Goal: Information Seeking & Learning: Learn about a topic

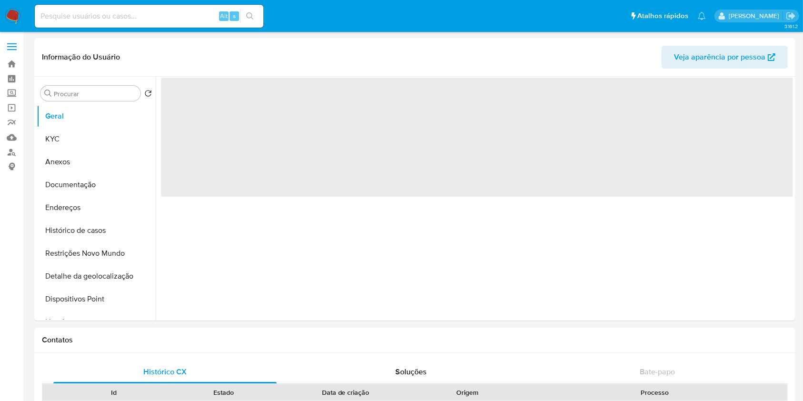
select select "10"
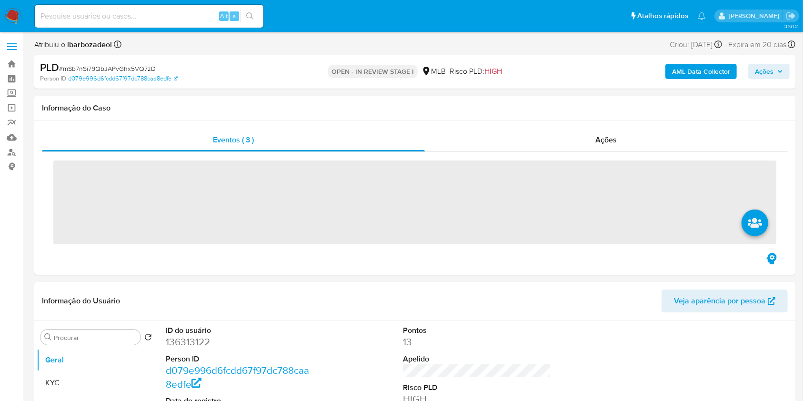
select select "10"
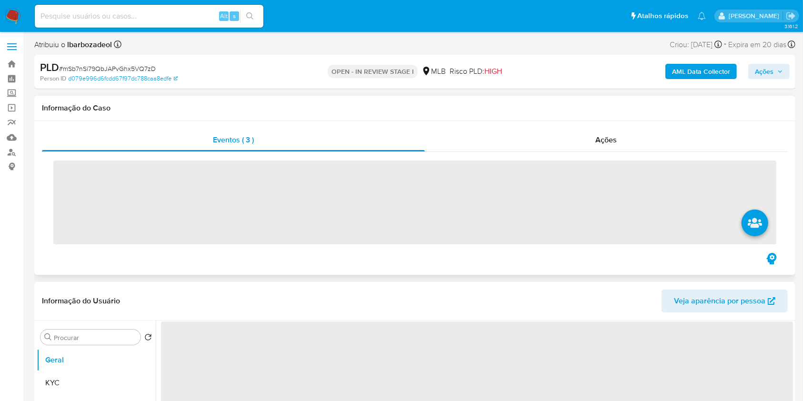
select select "10"
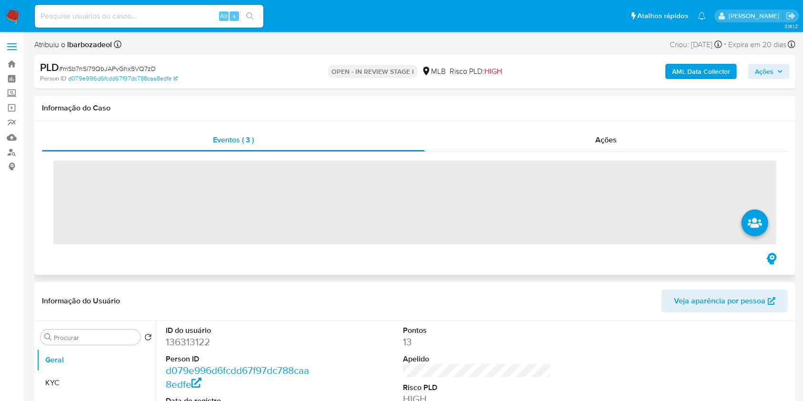
click at [326, 96] on div "Informação do Caso" at bounding box center [414, 108] width 761 height 25
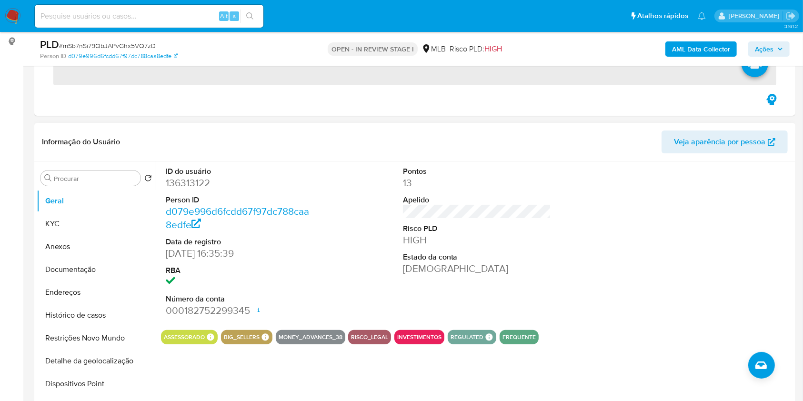
scroll to position [126, 0]
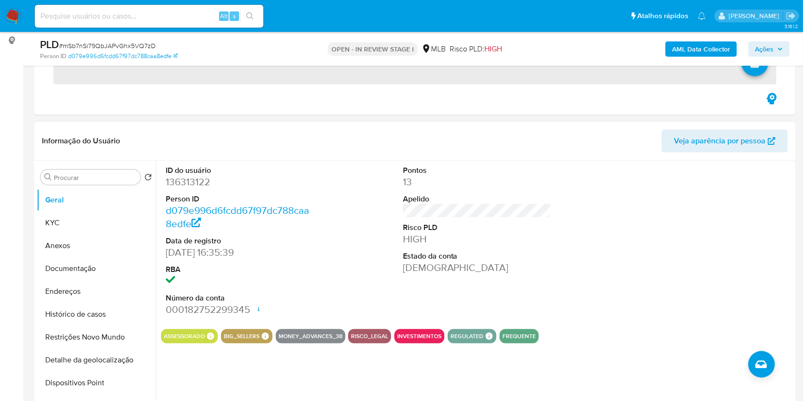
click at [182, 184] on dd "136313122" at bounding box center [240, 181] width 149 height 13
copy dd "136313122"
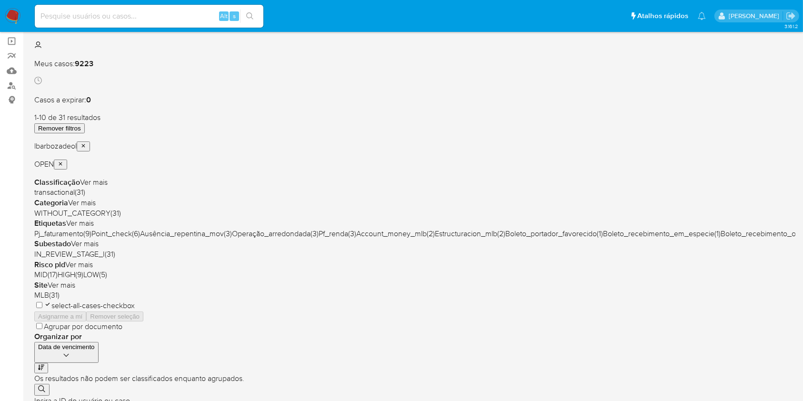
scroll to position [67, 0]
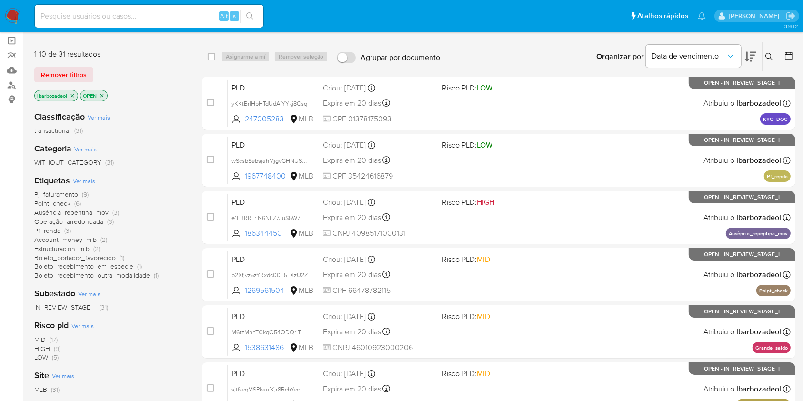
click at [67, 230] on span "(3)" at bounding box center [67, 231] width 7 height 10
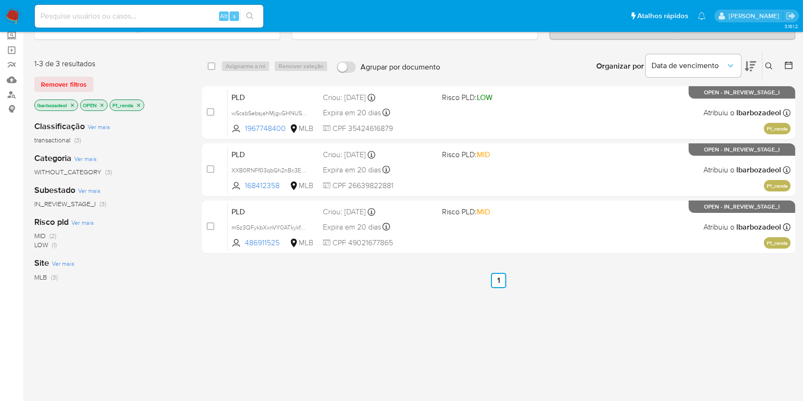
scroll to position [57, 0]
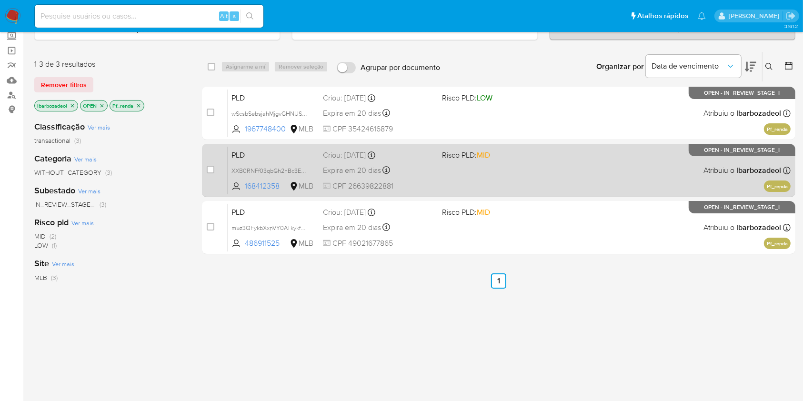
click at [392, 162] on div "PLD XXB0RNFf03qbGh2nBc3EJRyS 168412358 MLB Risco PLD: MID Criou: 12/09/2025 Cri…" at bounding box center [509, 170] width 563 height 48
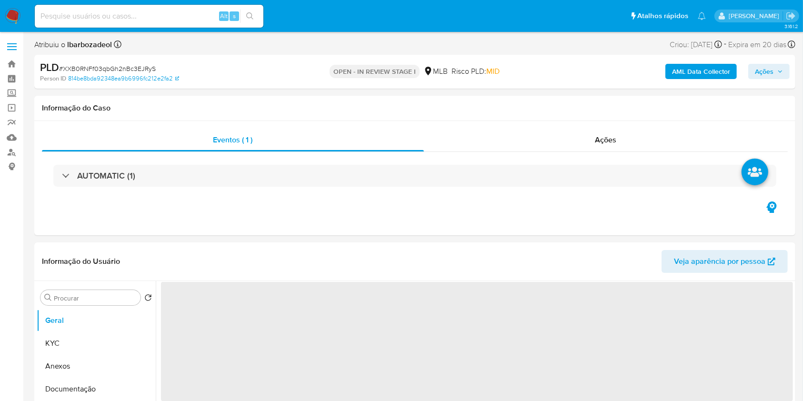
select select "10"
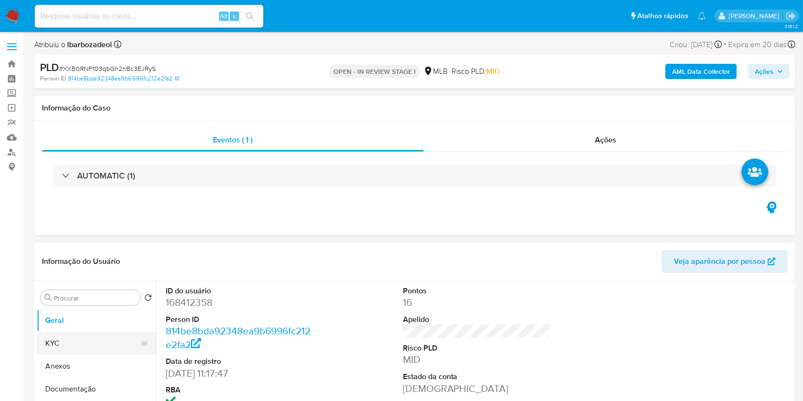
click at [107, 341] on button "KYC" at bounding box center [92, 343] width 111 height 23
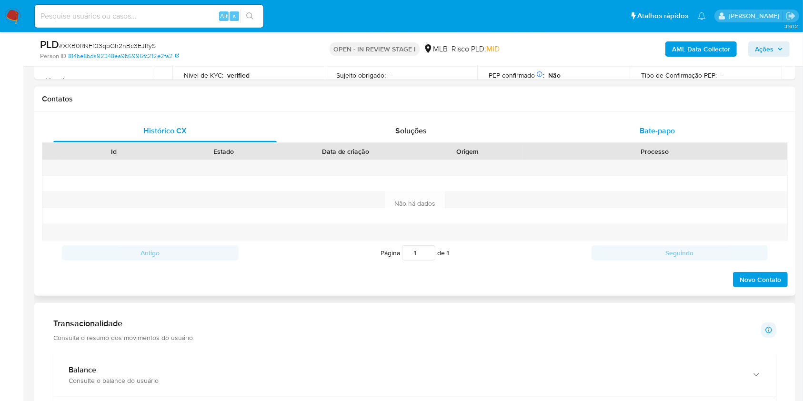
scroll to position [411, 0]
click at [633, 130] on div "Bate-papo" at bounding box center [657, 131] width 223 height 23
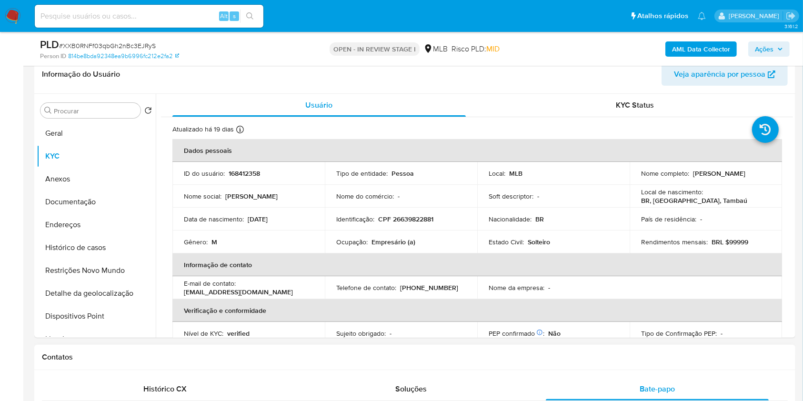
scroll to position [154, 0]
click at [91, 244] on button "Histórico de casos" at bounding box center [92, 246] width 111 height 23
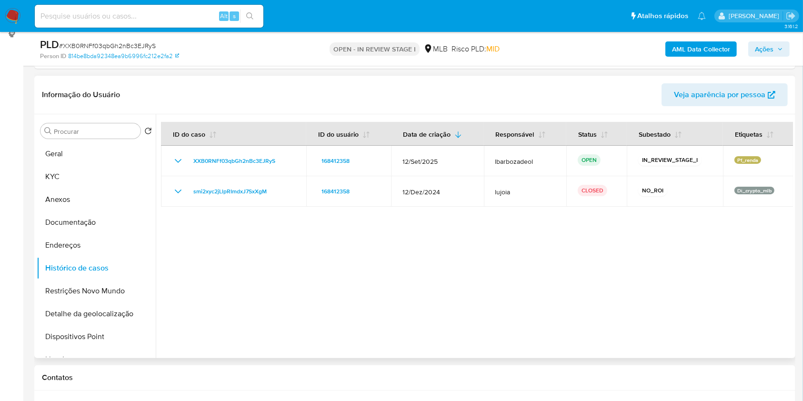
scroll to position [132, 0]
click at [92, 156] on button "Geral" at bounding box center [92, 154] width 111 height 23
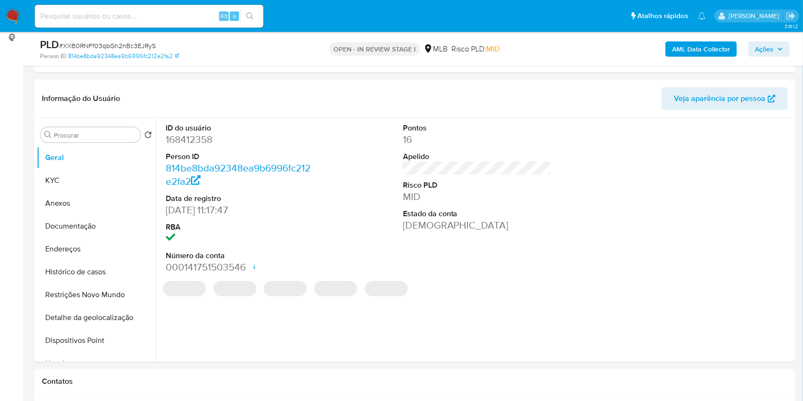
scroll to position [128, 0]
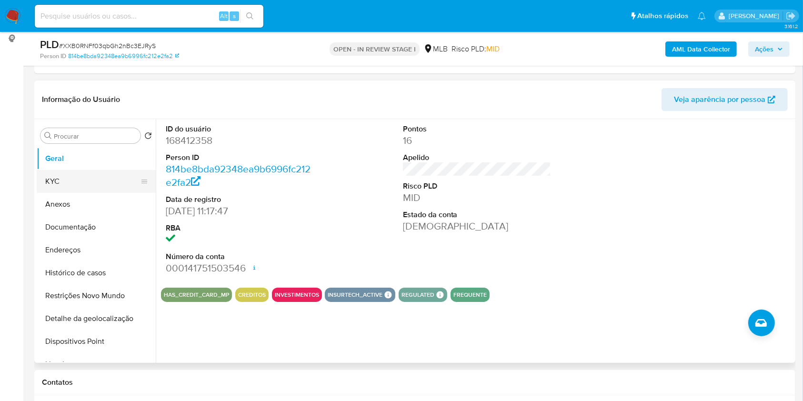
click at [88, 175] on button "KYC" at bounding box center [92, 181] width 111 height 23
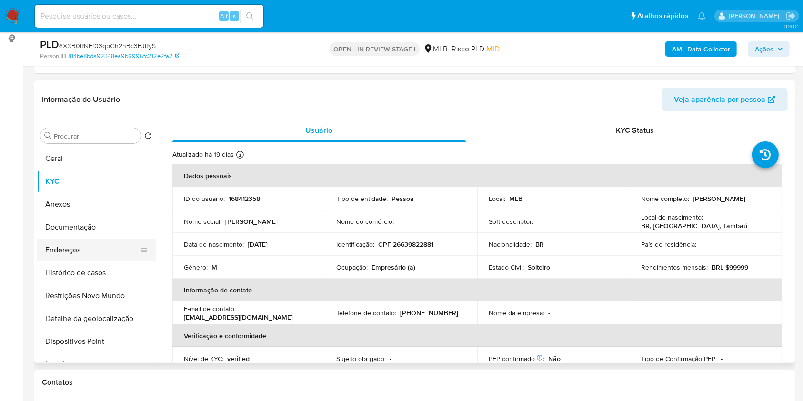
click at [80, 253] on button "Endereços" at bounding box center [92, 250] width 111 height 23
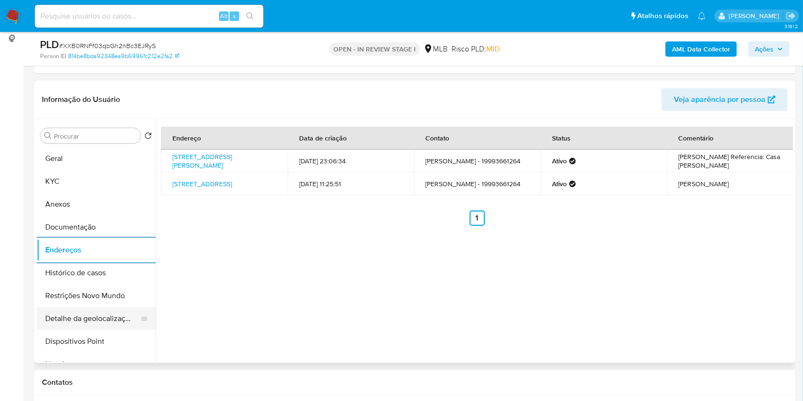
click at [98, 311] on button "Detalhe da geolocalização" at bounding box center [92, 318] width 111 height 23
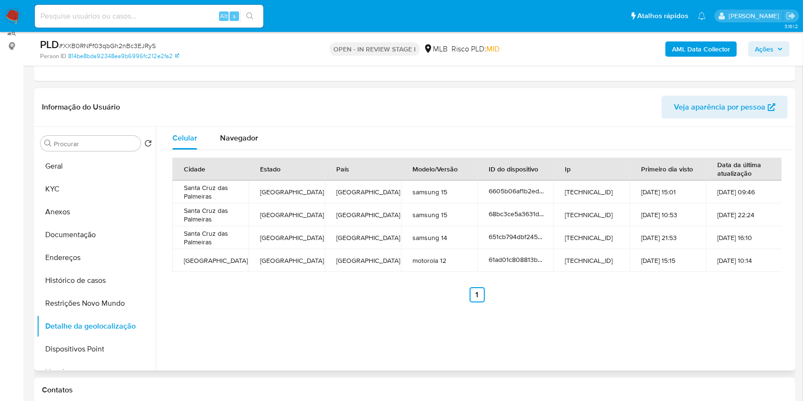
scroll to position [120, 0]
click at [96, 295] on button "Restrições Novo Mundo" at bounding box center [92, 303] width 111 height 23
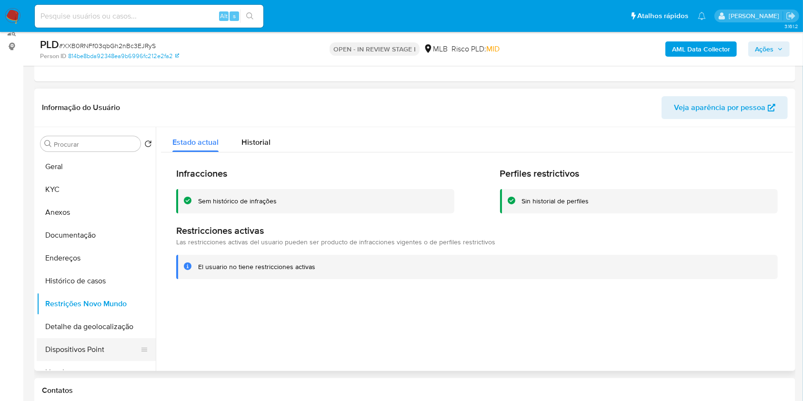
click at [97, 346] on button "Dispositivos Point" at bounding box center [92, 349] width 111 height 23
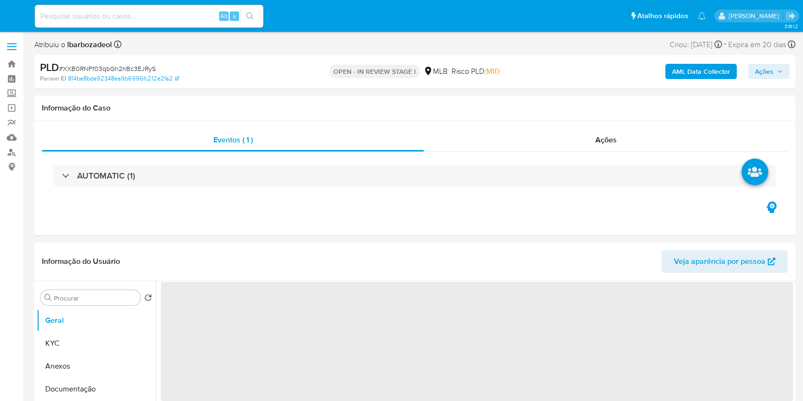
select select "10"
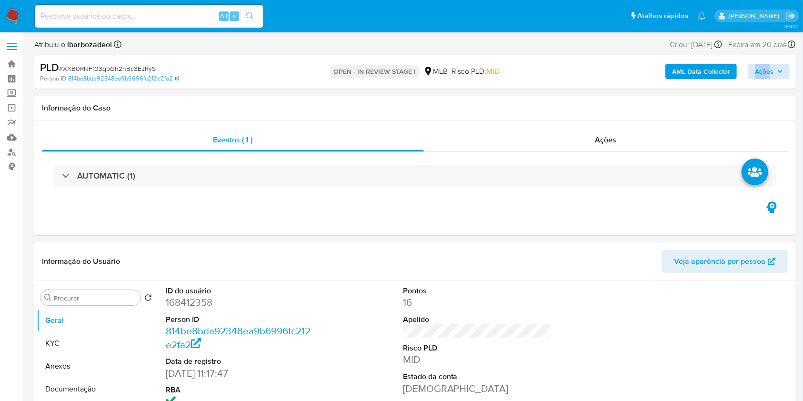
drag, startPoint x: 765, startPoint y: 59, endPoint x: 771, endPoint y: 68, distance: 10.7
click at [771, 68] on div "PLD # XXB0RNFf03qbGh2nBc3EJRyS Person ID 814be8bda92348ea9b6996fc212e2fa2 OPEN …" at bounding box center [414, 72] width 761 height 34
click at [771, 68] on span "Ações" at bounding box center [764, 71] width 19 height 15
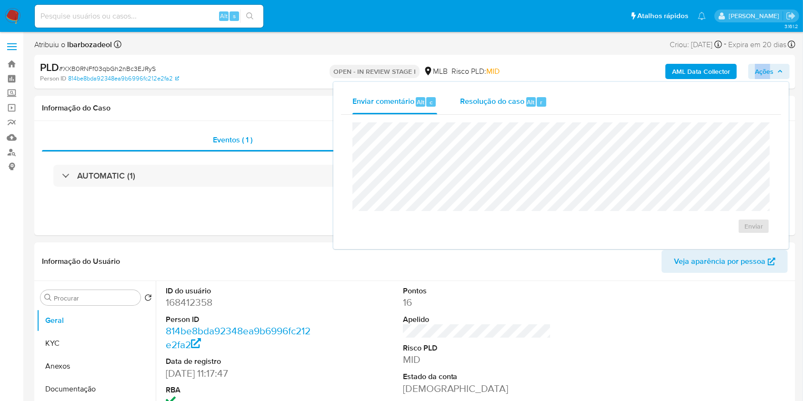
click at [527, 100] on span "Alt" at bounding box center [531, 102] width 8 height 9
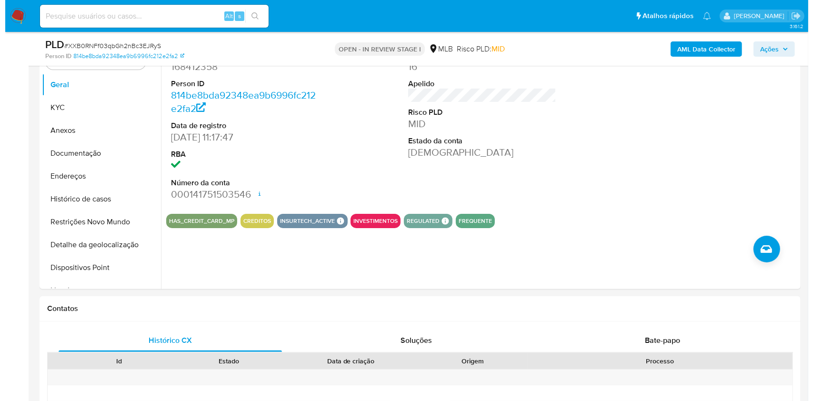
scroll to position [127, 0]
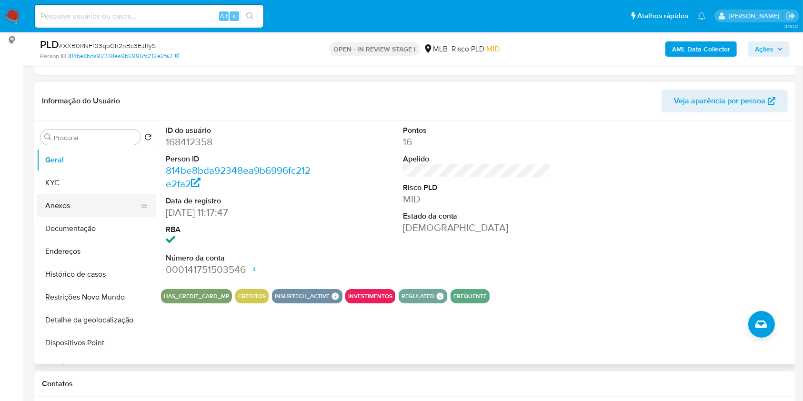
click at [74, 208] on button "Anexos" at bounding box center [92, 205] width 111 height 23
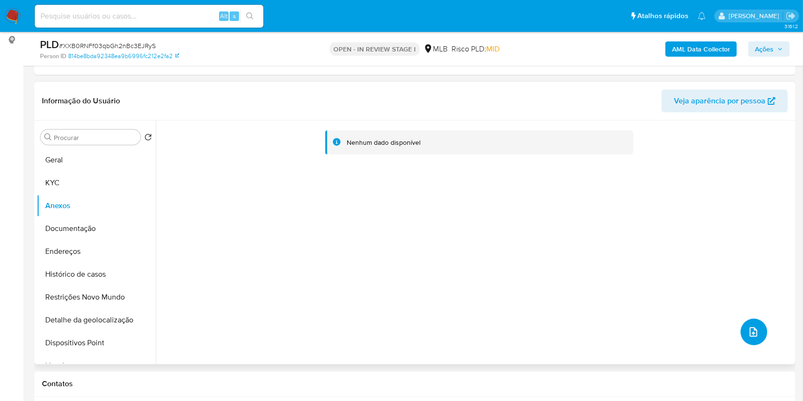
click at [748, 337] on icon "upload-file" at bounding box center [753, 331] width 11 height 11
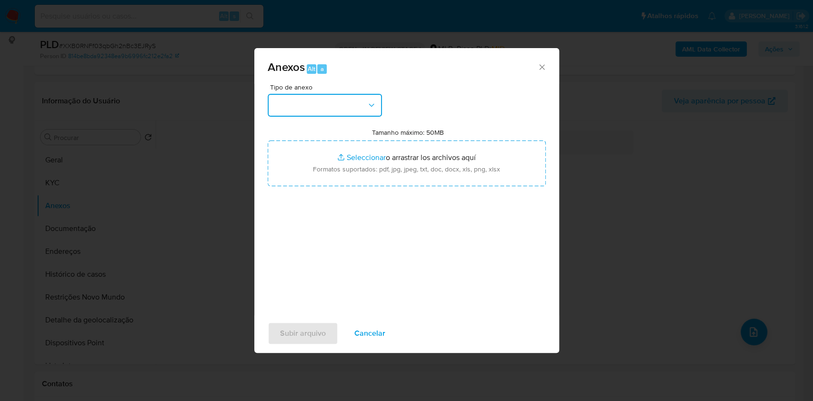
click at [317, 100] on button "button" at bounding box center [325, 105] width 114 height 23
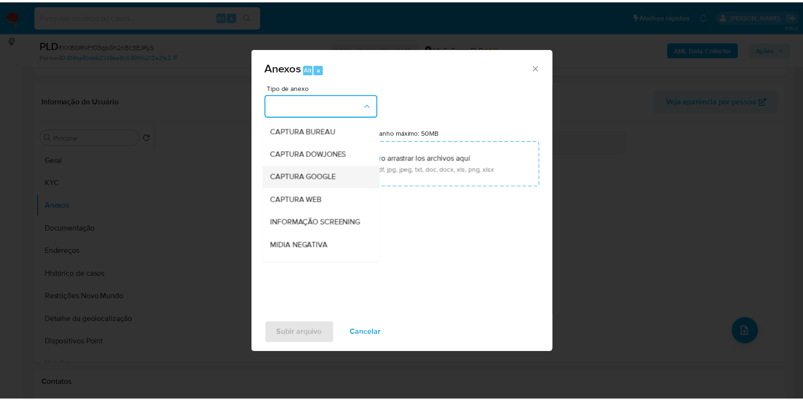
scroll to position [146, 0]
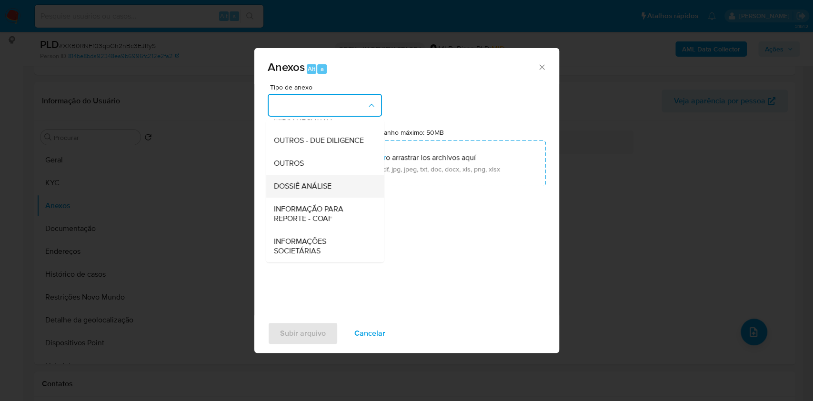
click at [308, 190] on span "DOSSIÊ ANÁLISE" at bounding box center [302, 186] width 58 height 10
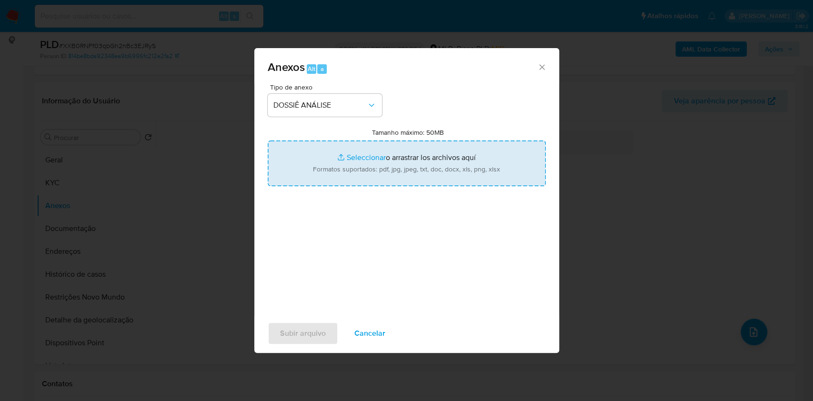
click at [312, 172] on input "Tamanho máximo: 50MB Seleccionar archivos" at bounding box center [407, 163] width 278 height 46
type input "C:\fakepath\SAR - XXXX - CPF 26639822881 - ROQUE CARLOS DE OLIVEIRA JUNIOR.pdf"
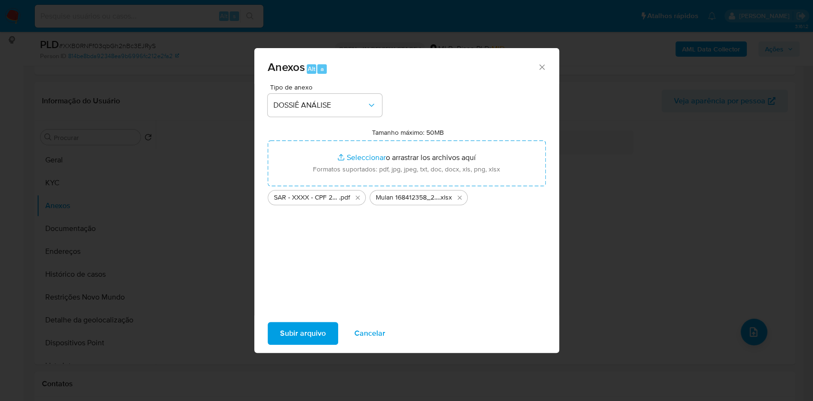
click at [312, 337] on span "Subir arquivo" at bounding box center [303, 333] width 46 height 21
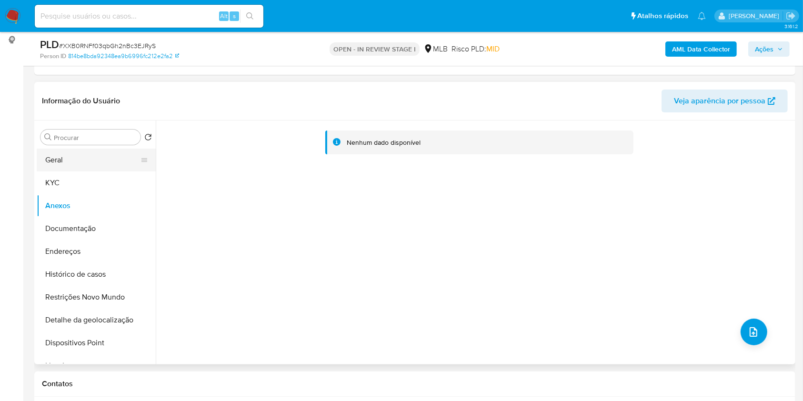
click at [90, 167] on button "Geral" at bounding box center [92, 160] width 111 height 23
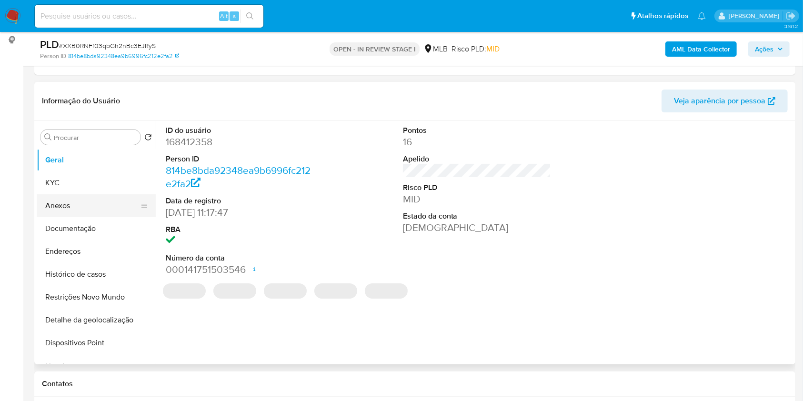
click at [88, 198] on button "Anexos" at bounding box center [92, 205] width 111 height 23
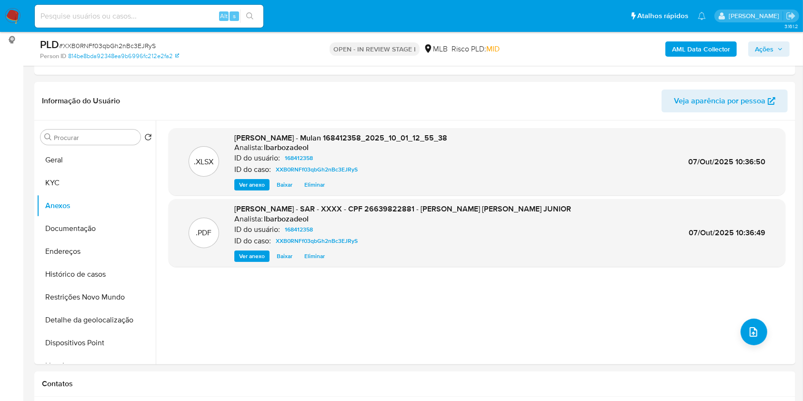
click at [694, 47] on b "AML Data Collector" at bounding box center [701, 48] width 58 height 15
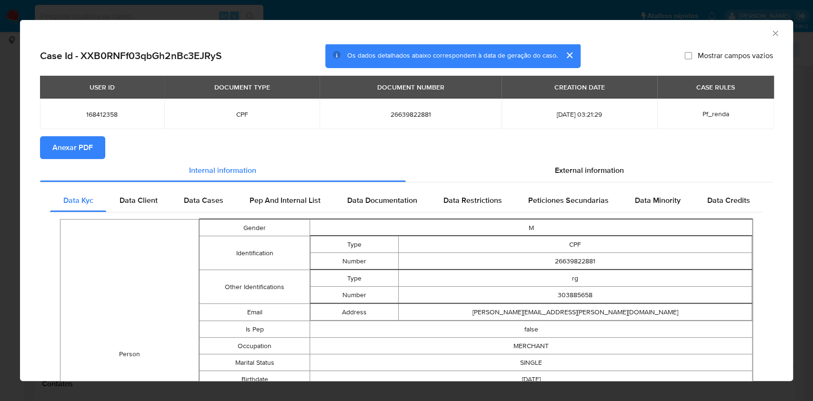
click at [74, 148] on span "Anexar PDF" at bounding box center [72, 147] width 40 height 21
click at [770, 34] on icon "Fechar a janela" at bounding box center [775, 34] width 10 height 10
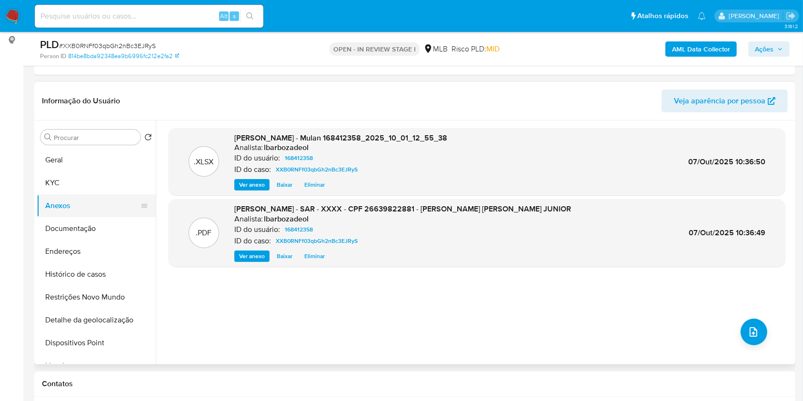
click at [82, 194] on button "Anexos" at bounding box center [92, 205] width 111 height 23
click at [95, 179] on button "KYC" at bounding box center [92, 182] width 111 height 23
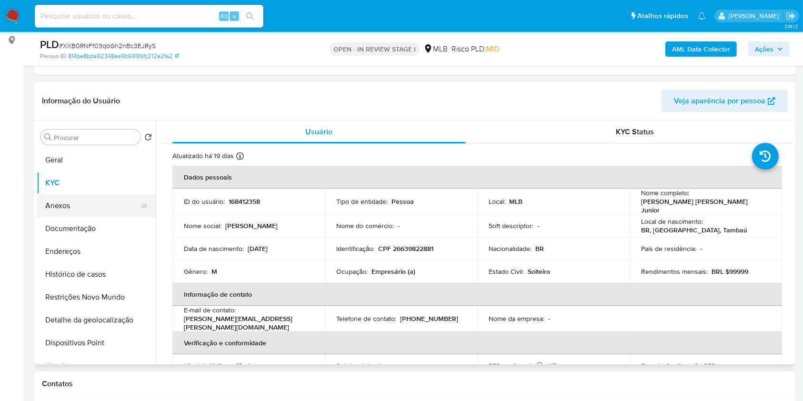
click at [107, 203] on button "Anexos" at bounding box center [92, 205] width 111 height 23
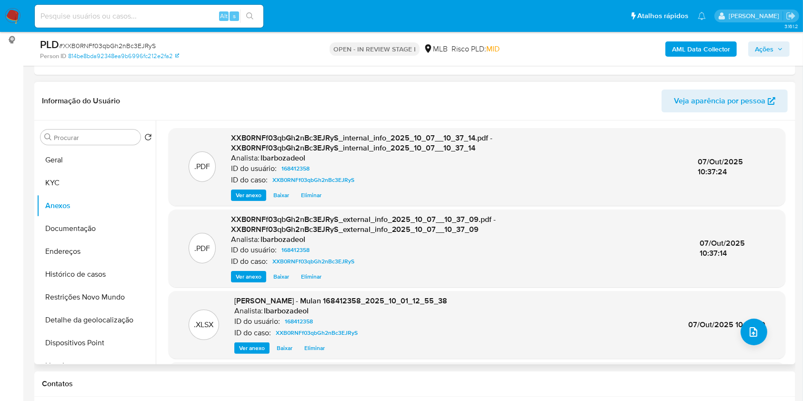
scroll to position [74, 0]
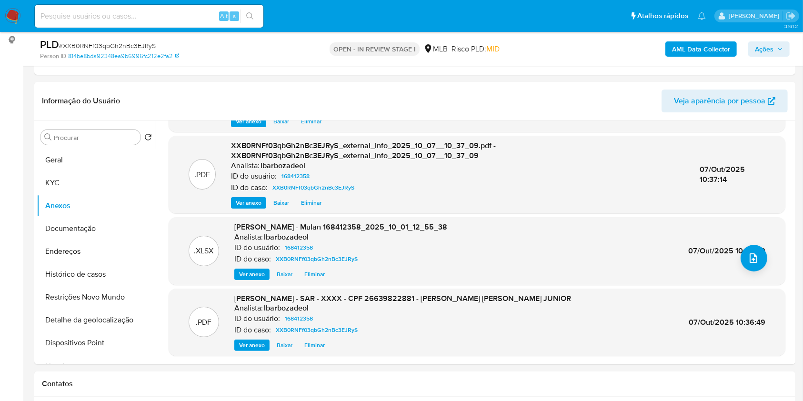
click at [773, 55] on span "Ações" at bounding box center [764, 48] width 19 height 15
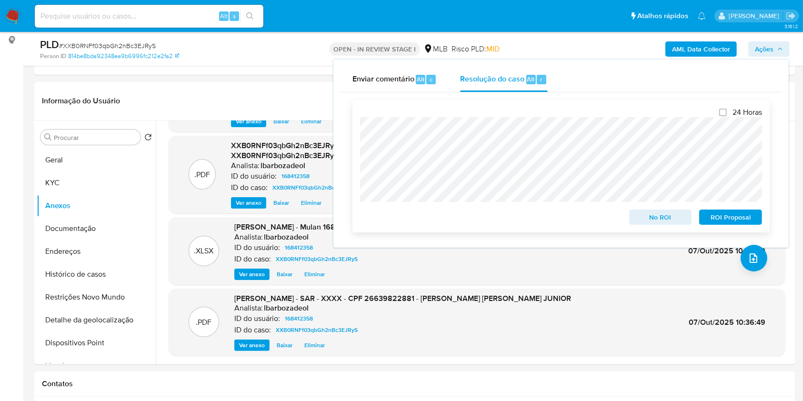
click at [736, 224] on span "ROI Proposal" at bounding box center [731, 216] width 50 height 13
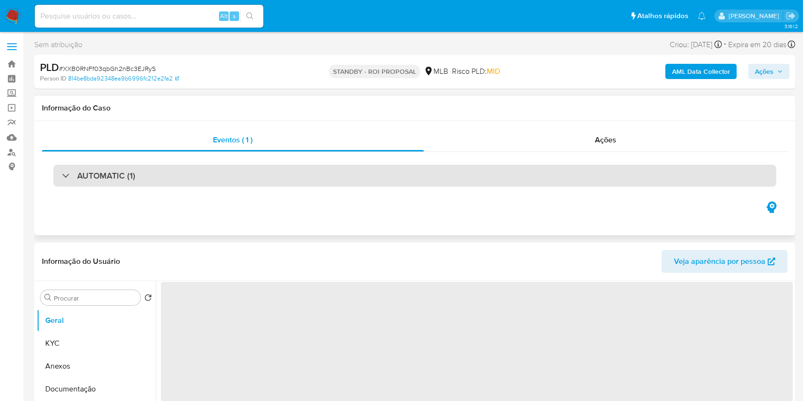
select select "10"
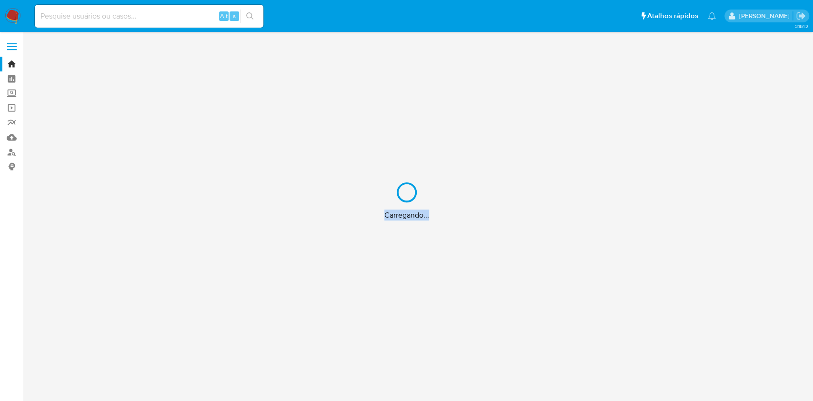
drag, startPoint x: 514, startPoint y: 244, endPoint x: 366, endPoint y: 219, distance: 150.2
click at [362, 245] on div "Carregando..." at bounding box center [406, 200] width 813 height 401
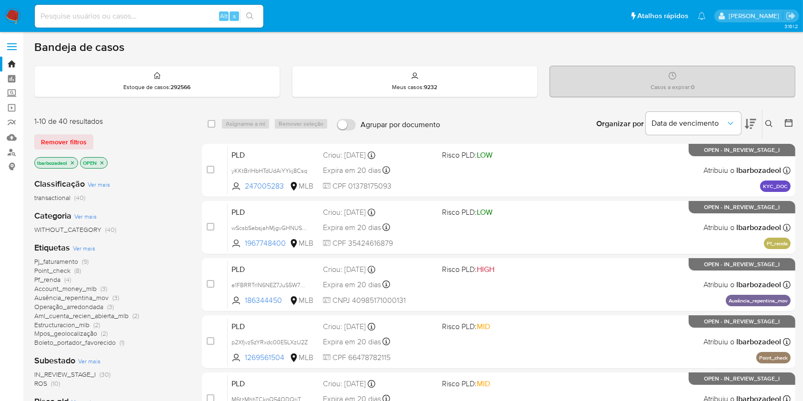
drag, startPoint x: 146, startPoint y: 220, endPoint x: 149, endPoint y: 267, distance: 46.7
click at [149, 267] on div "Pj_faturamento (9) Point_check (8) Pf_renda (4) Account_money_mlb (3) Ausência_…" at bounding box center [110, 302] width 152 height 90
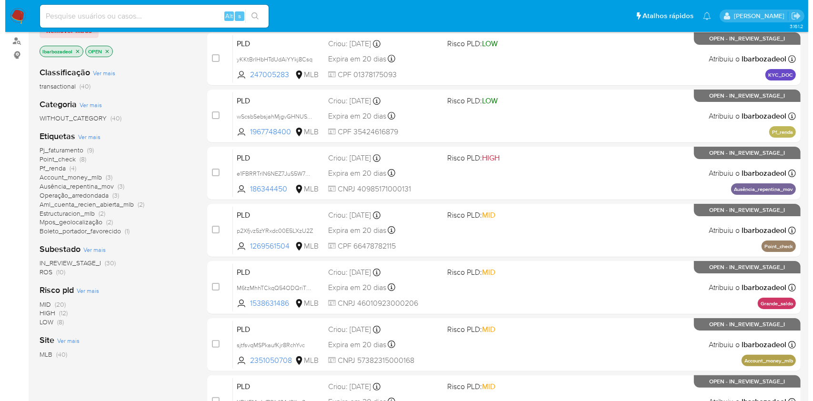
scroll to position [113, 0]
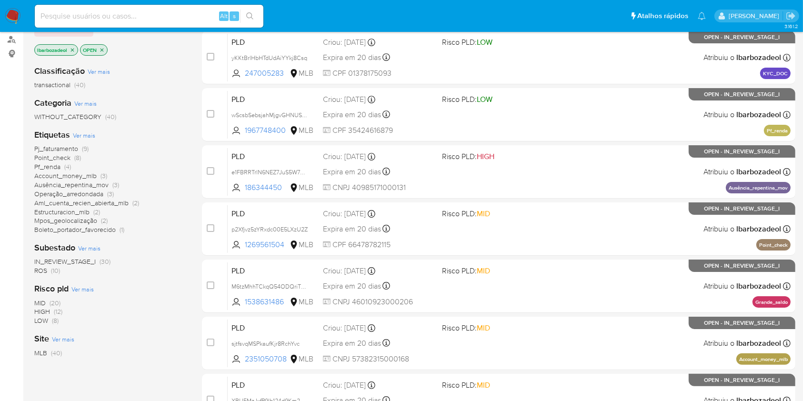
click at [90, 133] on span "Ver mais" at bounding box center [84, 135] width 22 height 9
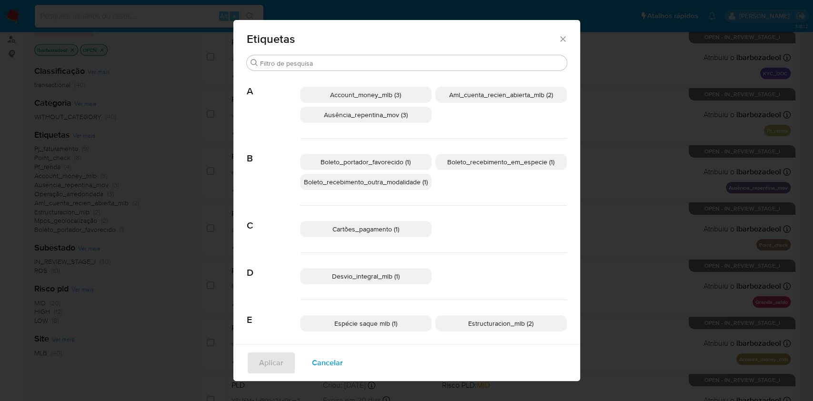
click at [482, 95] on span "Aml_cuenta_recien_abierta_mlb (2)" at bounding box center [501, 95] width 104 height 10
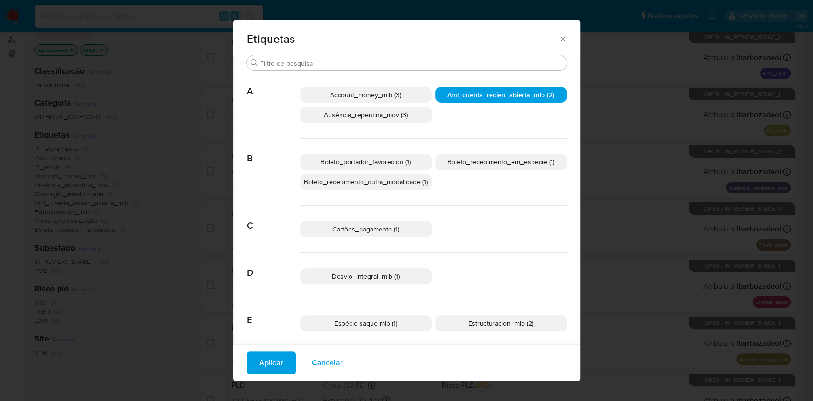
click at [249, 361] on button "Aplicar" at bounding box center [271, 362] width 49 height 23
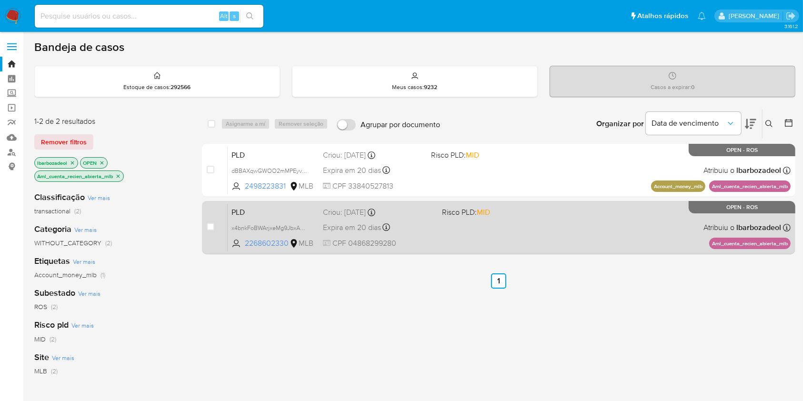
click at [568, 235] on div "PLD x4bnkFoBWArjxeMg9JbxA67d 2268602330 MLB Risco PLD: MID Criou: 12/09/2025 Cr…" at bounding box center [509, 227] width 563 height 48
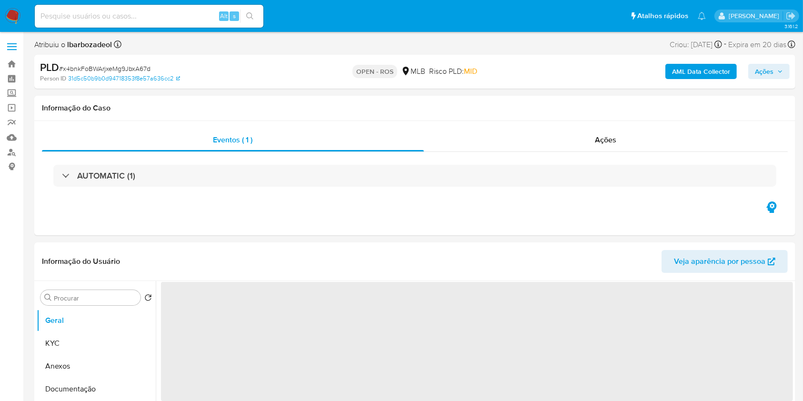
select select "10"
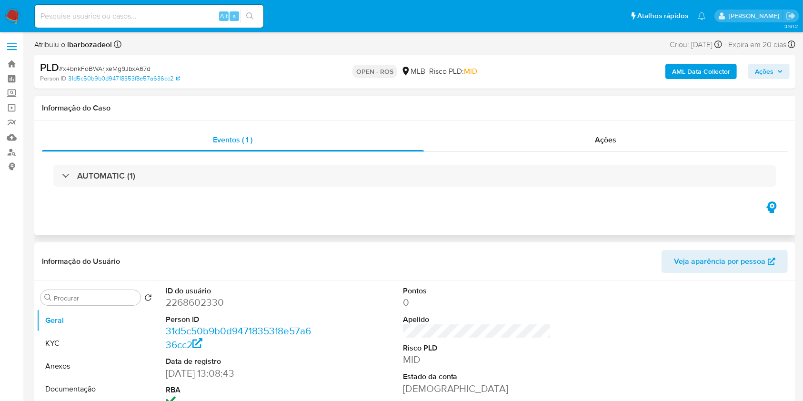
click at [381, 164] on div "AUTOMATIC (1)" at bounding box center [415, 176] width 746 height 48
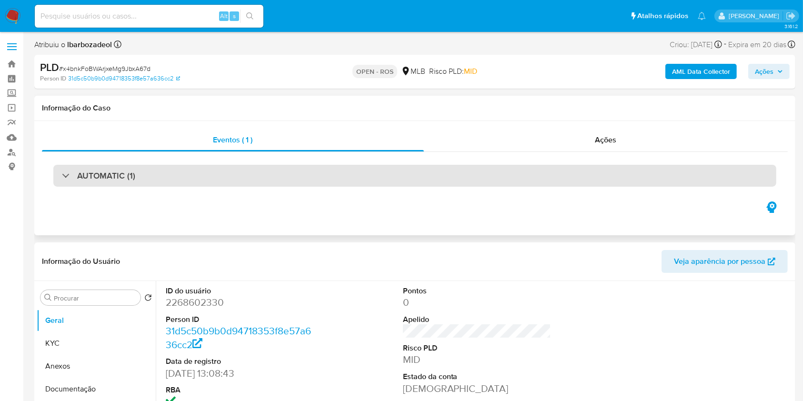
click at [366, 179] on div "AUTOMATIC (1)" at bounding box center [414, 176] width 723 height 22
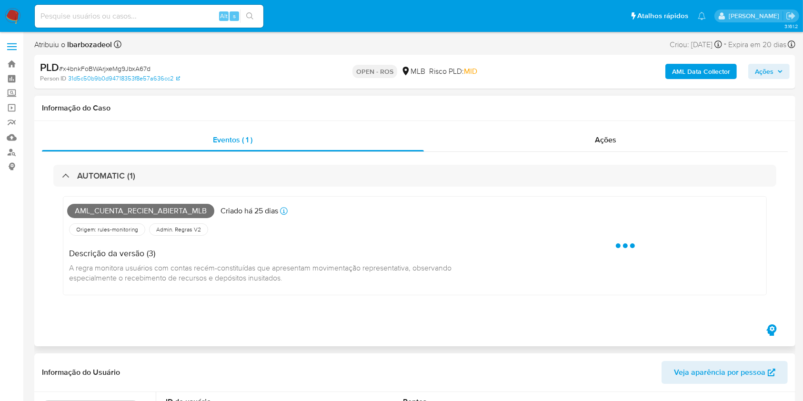
click at [145, 210] on span "Aml_cuenta_recien_abierta_mlb" at bounding box center [140, 211] width 147 height 14
copy span "Aml_cuenta_recien_abierta_mlb"
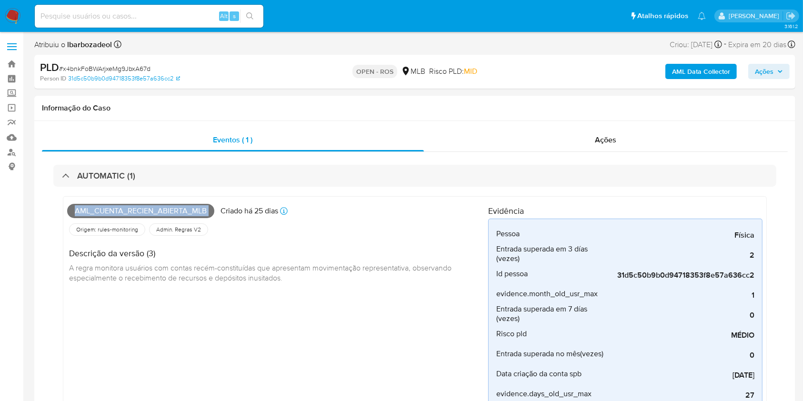
click at [764, 74] on span "Ações" at bounding box center [764, 71] width 19 height 15
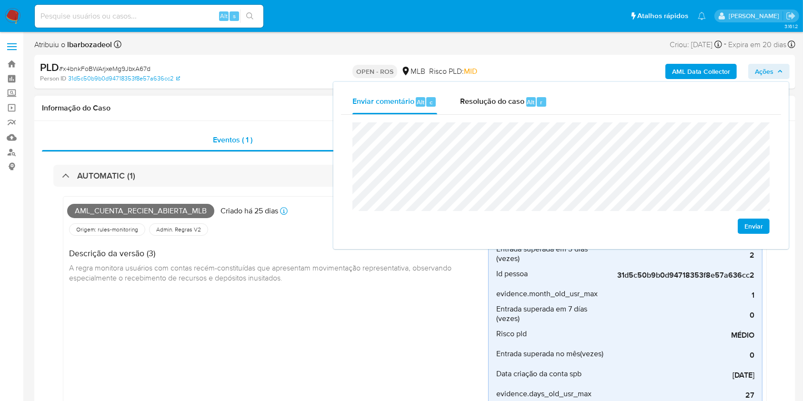
click at [274, 106] on h1 "Informação do Caso" at bounding box center [415, 108] width 746 height 10
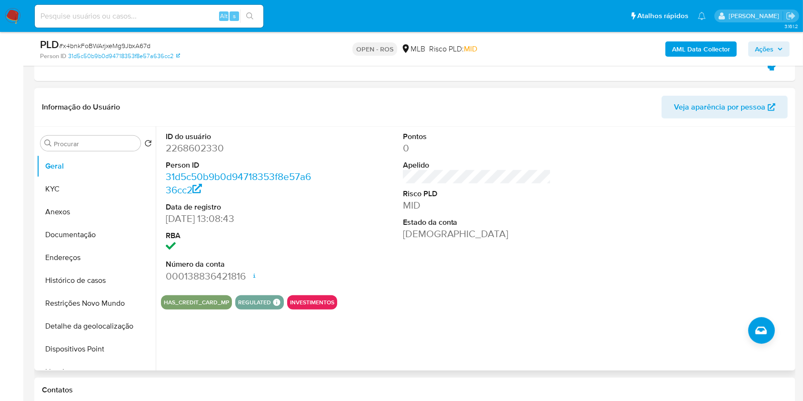
scroll to position [370, 0]
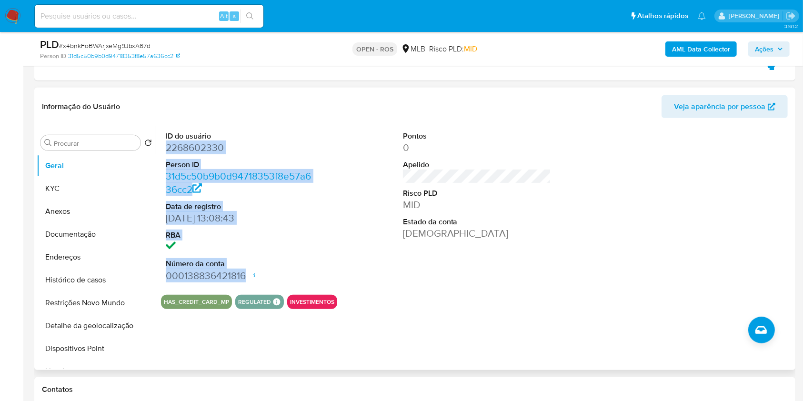
drag, startPoint x: 190, startPoint y: 154, endPoint x: 243, endPoint y: 278, distance: 134.2
click at [248, 281] on dl "ID do usuário 2268602330 Person ID 31d5c50b9b0d94718353f8e57a636cc2 Data de reg…" at bounding box center [240, 206] width 149 height 151
copy dl "2268602330 Person ID 31d5c50b9b0d94718353f8e57a636cc2 Data de registro 13/02/20…"
click at [757, 50] on span "Ações" at bounding box center [764, 48] width 19 height 15
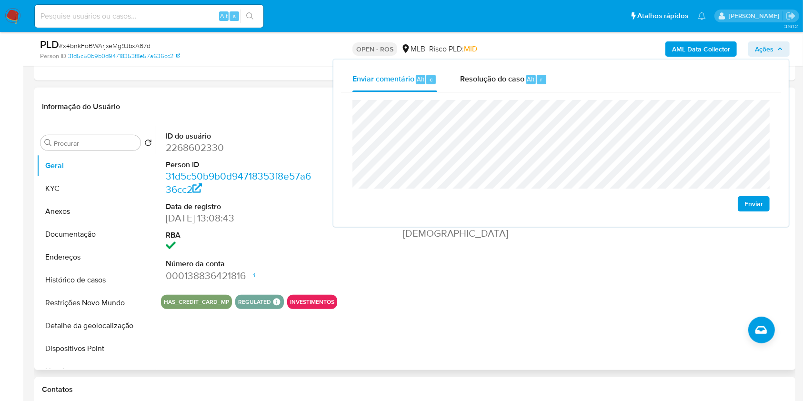
click at [503, 316] on div "ID do usuário 2268602330 Person ID 31d5c50b9b0d94718353f8e57a636cc2 Data de reg…" at bounding box center [474, 248] width 637 height 244
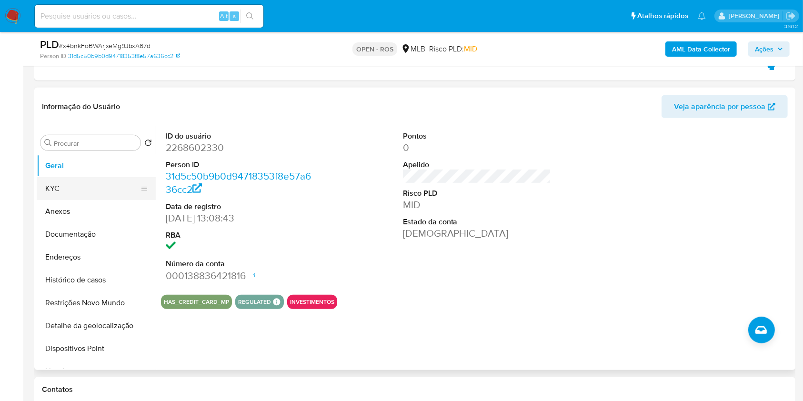
click at [85, 188] on button "KYC" at bounding box center [92, 188] width 111 height 23
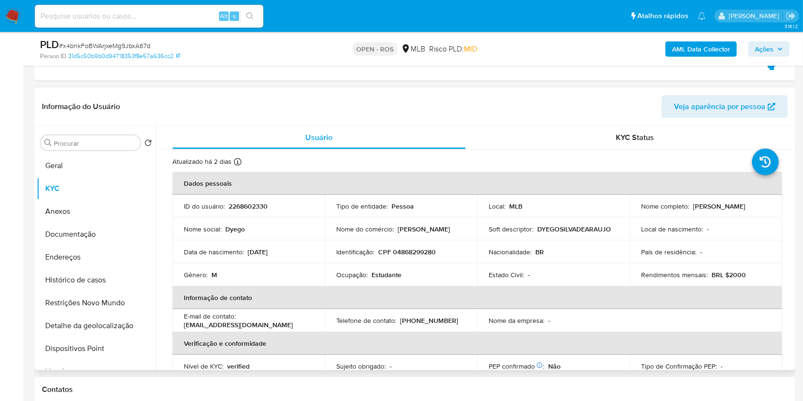
click at [416, 252] on p "CPF 04868299280" at bounding box center [407, 252] width 58 height 9
click at [425, 293] on th "Informação de contato" at bounding box center [476, 297] width 609 height 23
click at [422, 249] on p "CPF 04868299280" at bounding box center [407, 252] width 58 height 9
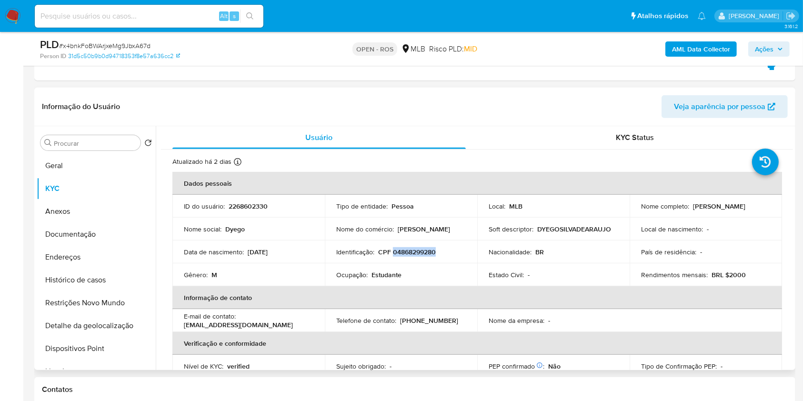
click at [422, 249] on p "CPF 04868299280" at bounding box center [407, 252] width 58 height 9
click at [399, 288] on th "Informação de contato" at bounding box center [476, 297] width 609 height 23
click at [412, 253] on p "CPF 04868299280" at bounding box center [407, 252] width 58 height 9
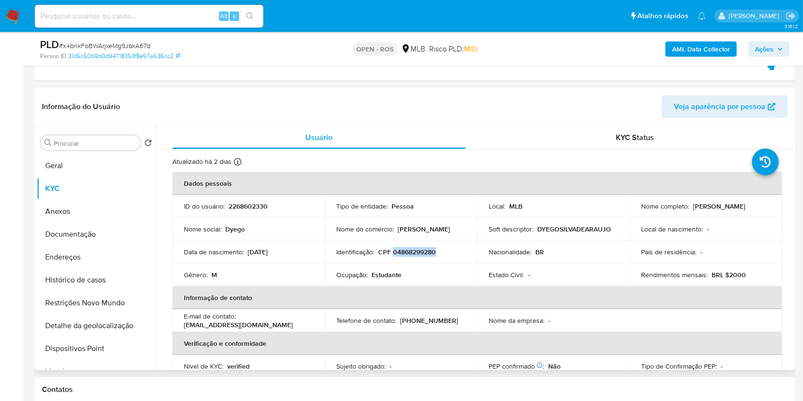
copy p "04868299280"
click at [760, 48] on span "Ações" at bounding box center [764, 48] width 19 height 15
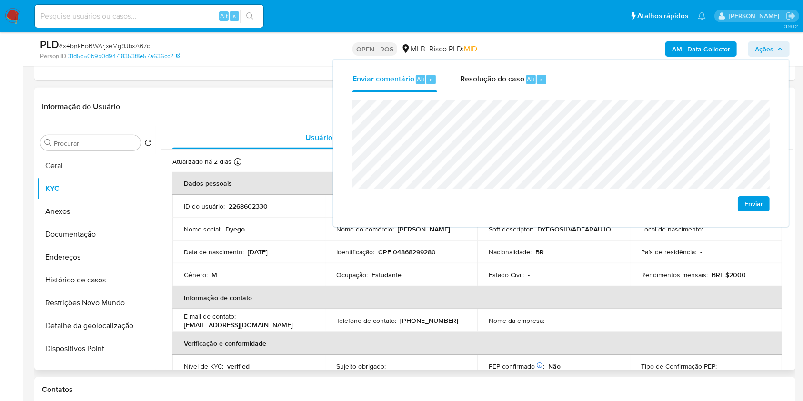
click at [441, 276] on div "Ocupação : Estudante" at bounding box center [401, 274] width 130 height 9
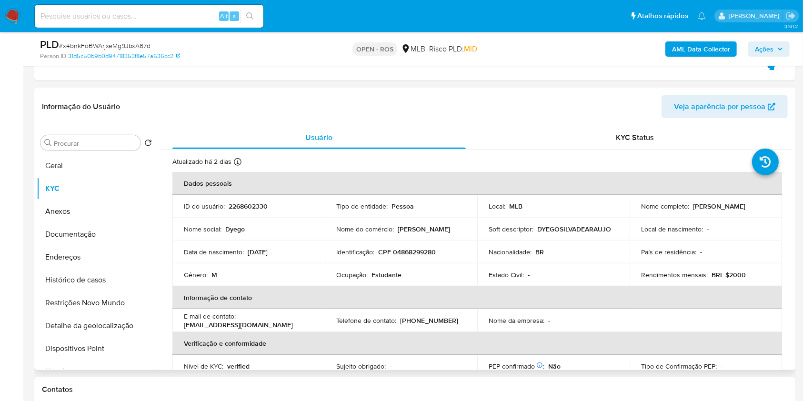
click at [387, 273] on p "Estudante" at bounding box center [386, 274] width 30 height 9
copy p "Estudante"
drag, startPoint x: 763, startPoint y: 56, endPoint x: 764, endPoint y: 48, distance: 8.1
click at [763, 56] on div "AML Data Collector Ações" at bounding box center [665, 49] width 247 height 22
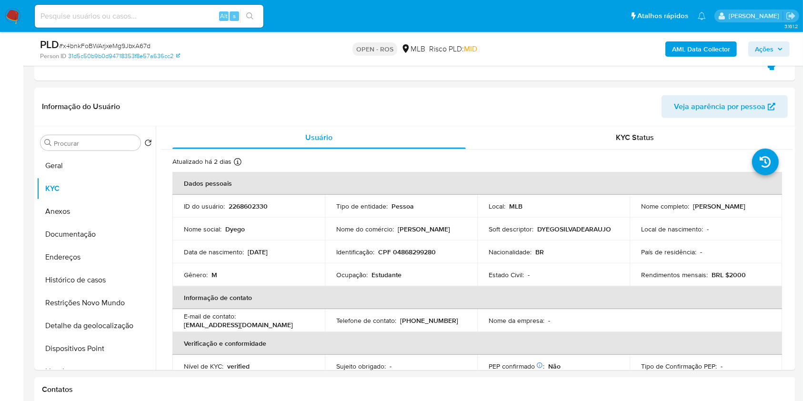
click at [764, 48] on span "Ações" at bounding box center [764, 48] width 19 height 15
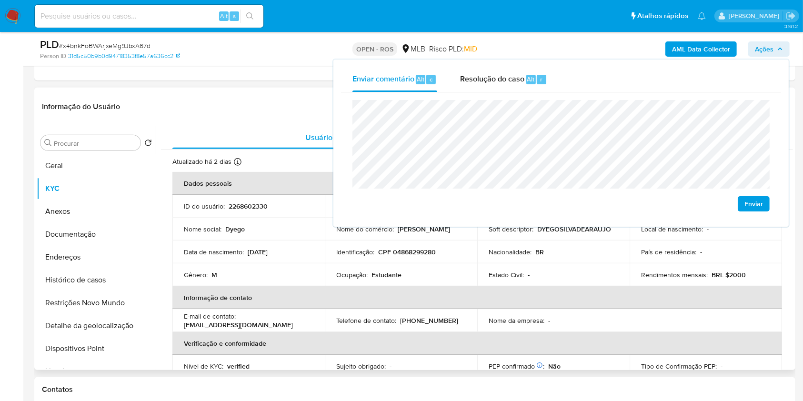
click at [384, 249] on p "CPF 04868299280" at bounding box center [407, 252] width 58 height 9
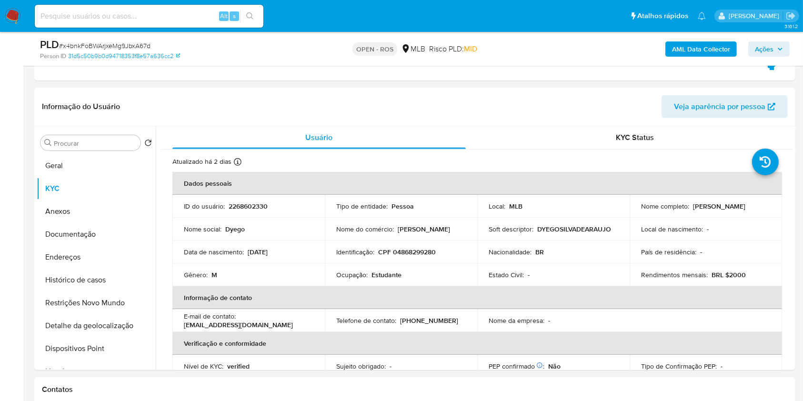
click at [765, 43] on span "Ações" at bounding box center [764, 48] width 19 height 15
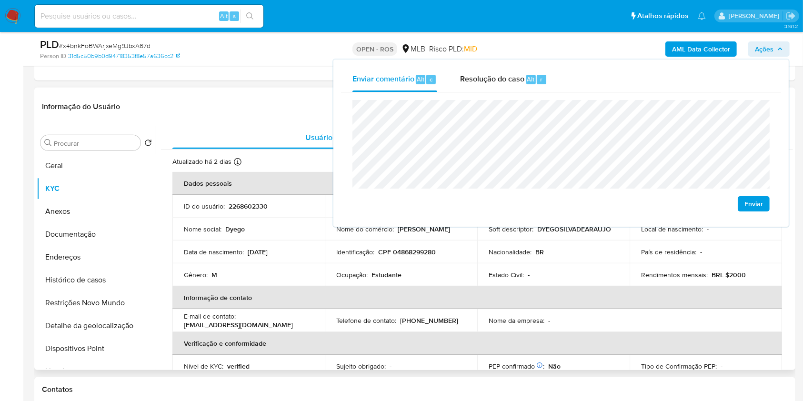
click at [595, 272] on div "Estado Civil : -" at bounding box center [554, 274] width 130 height 9
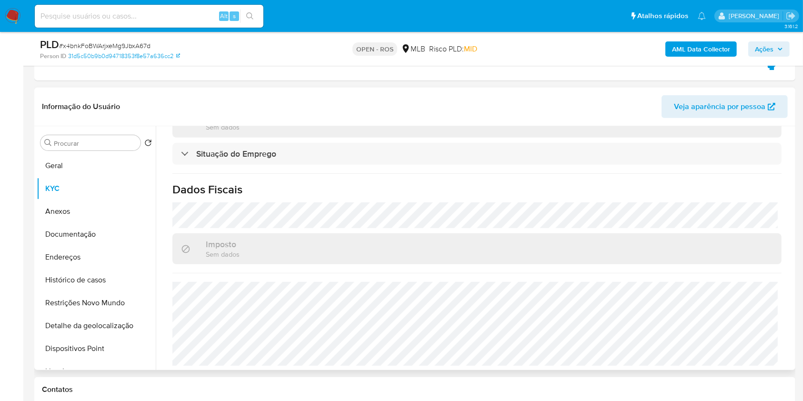
scroll to position [414, 0]
click at [773, 48] on span "Ações" at bounding box center [769, 48] width 28 height 13
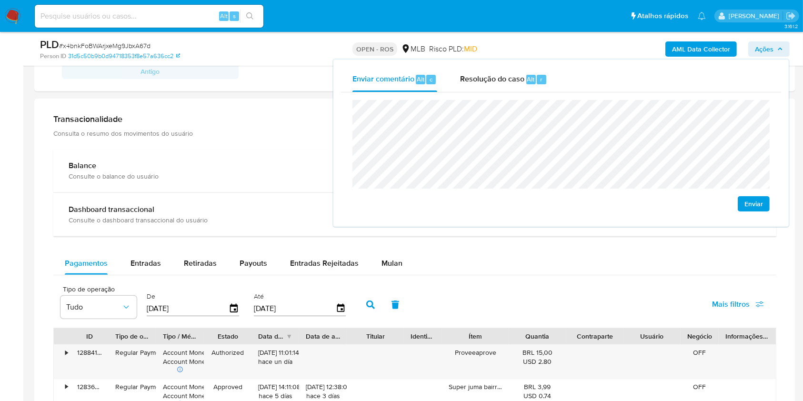
scroll to position [882, 0]
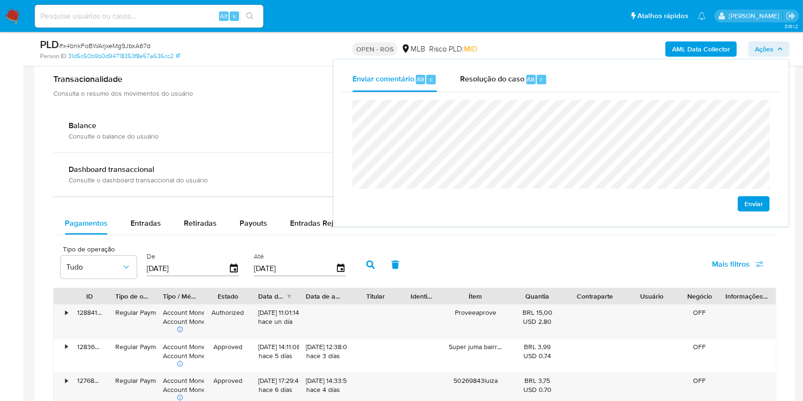
click at [309, 241] on div "Tipo de operação Tudo De 10/07/2025 Até 07/10/2025 Mais filtros" at bounding box center [414, 264] width 723 height 48
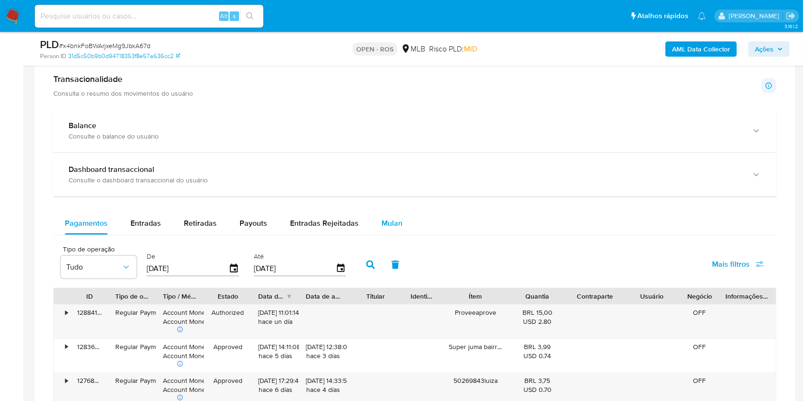
click at [393, 228] on span "Mulan" at bounding box center [391, 223] width 21 height 11
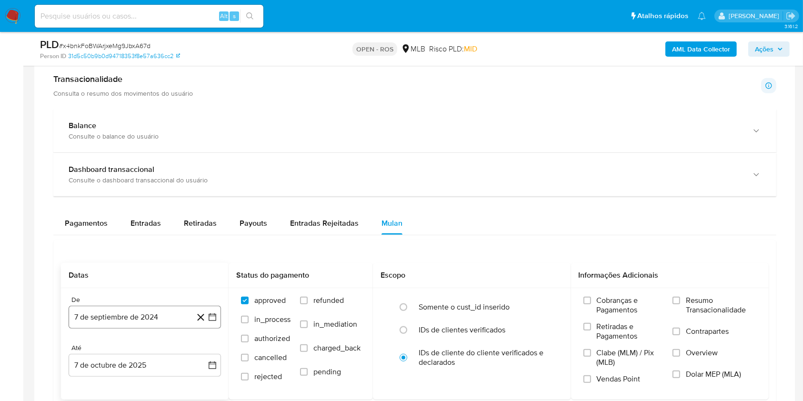
click at [145, 314] on button "7 de septiembre de 2024" at bounding box center [145, 317] width 152 height 23
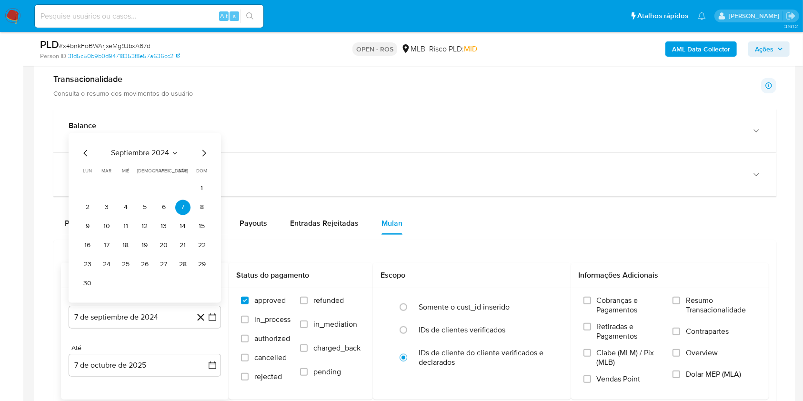
click at [151, 152] on span "septiembre 2024" at bounding box center [140, 154] width 58 height 10
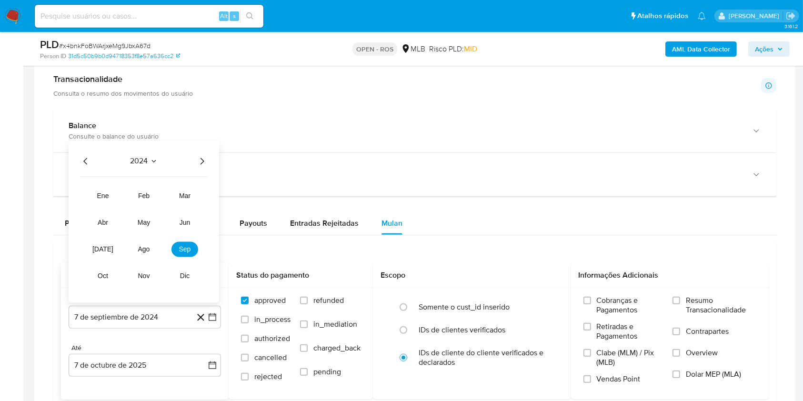
click at [200, 158] on icon "Año siguiente" at bounding box center [201, 161] width 11 height 11
click at [148, 246] on span "ago" at bounding box center [144, 250] width 12 height 8
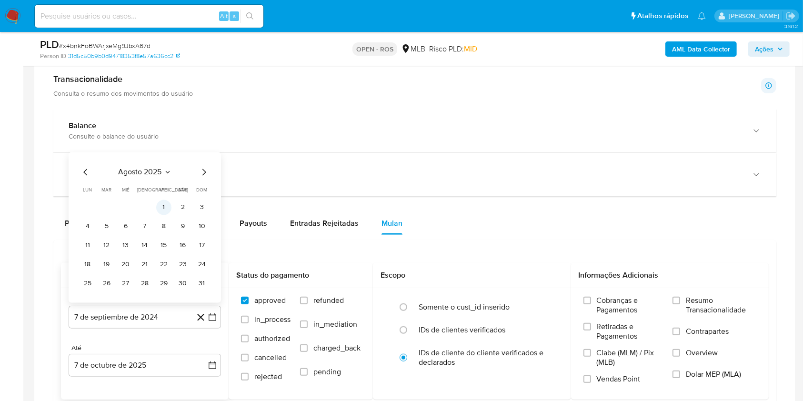
click at [161, 206] on button "1" at bounding box center [163, 207] width 15 height 15
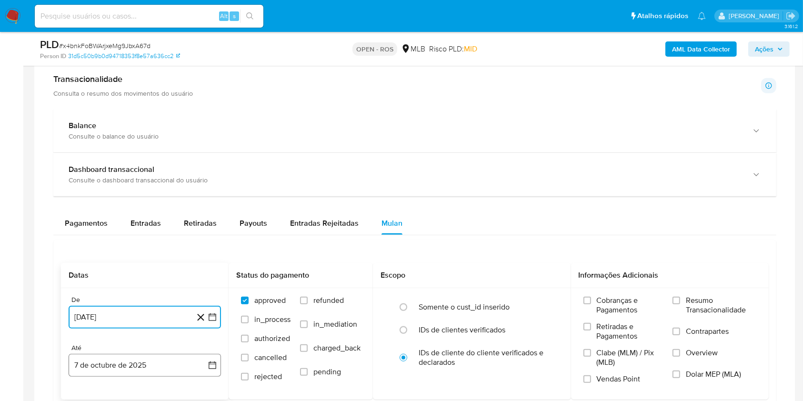
click at [115, 366] on button "7 de octubre de 2025" at bounding box center [145, 365] width 152 height 23
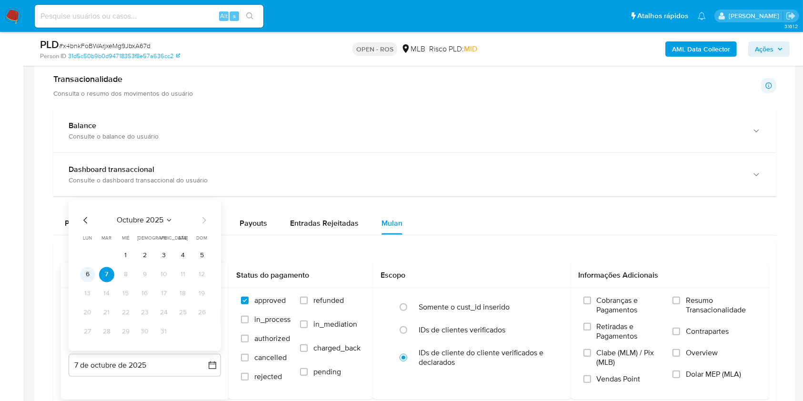
click at [86, 272] on button "6" at bounding box center [87, 274] width 15 height 15
click at [712, 307] on span "Resumo Transacionalidade" at bounding box center [721, 305] width 70 height 19
click at [680, 304] on input "Resumo Transacionalidade" at bounding box center [676, 301] width 8 height 8
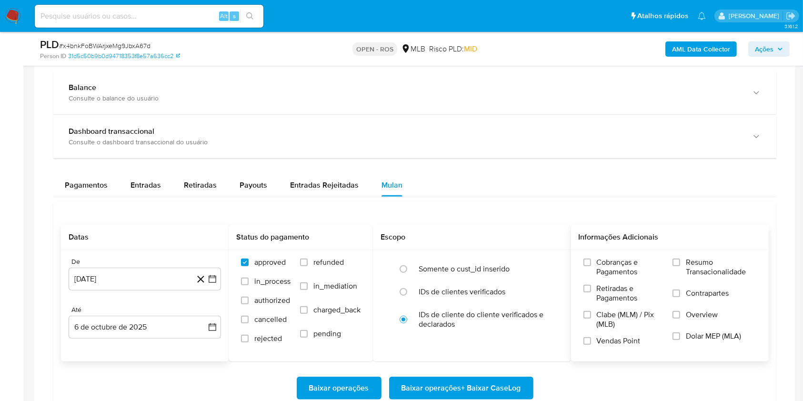
click at [693, 261] on span "Resumo Transacionalidade" at bounding box center [721, 267] width 70 height 19
click at [680, 261] on input "Resumo Transacionalidade" at bounding box center [676, 263] width 8 height 8
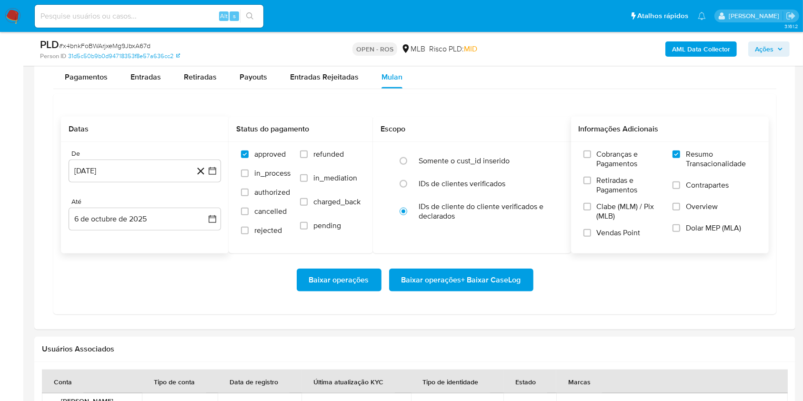
scroll to position [1027, 0]
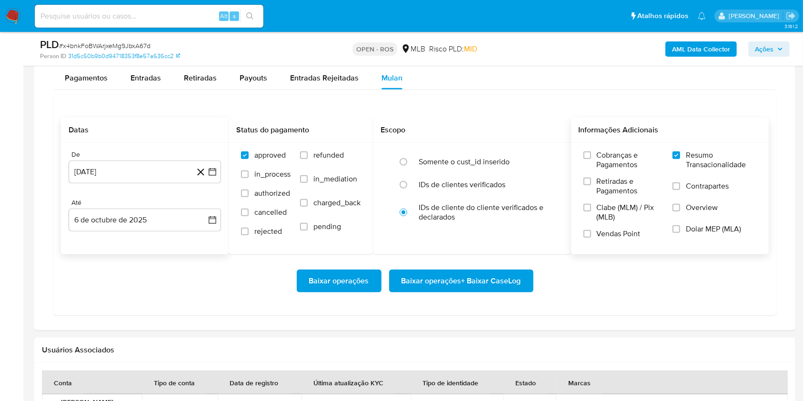
click at [481, 293] on div "Baixar operações Baixar operações + Baixar CaseLog" at bounding box center [415, 280] width 708 height 53
click at [480, 281] on span "Baixar operações + Baixar CaseLog" at bounding box center [461, 280] width 120 height 21
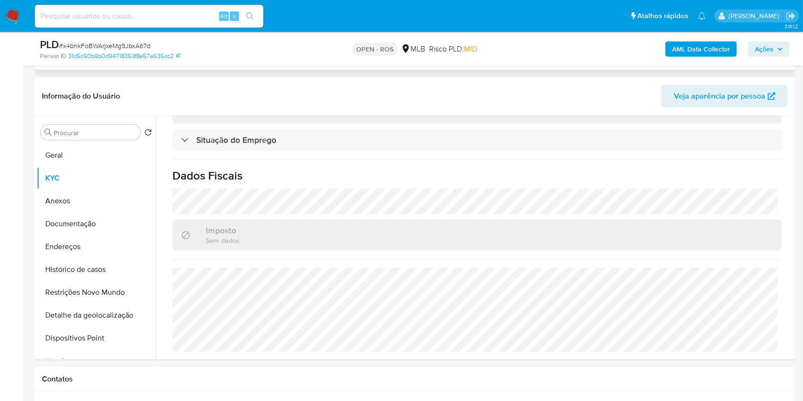
scroll to position [381, 0]
click at [76, 250] on button "Endereços" at bounding box center [92, 246] width 111 height 23
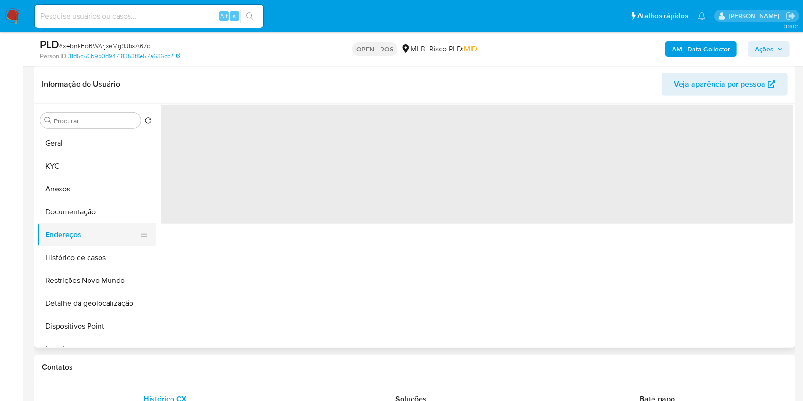
scroll to position [0, 0]
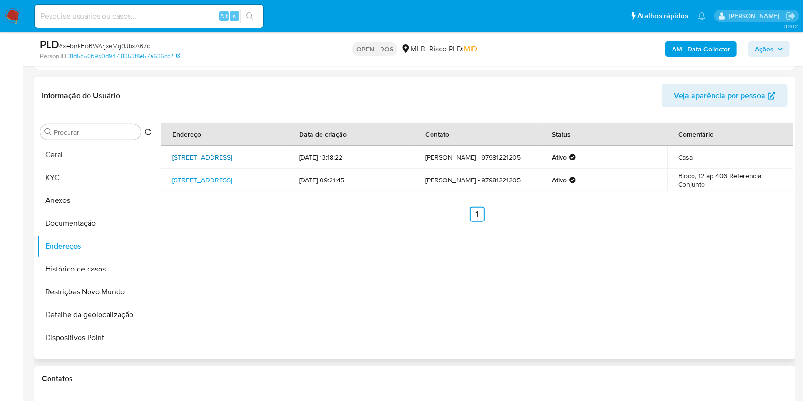
click at [219, 155] on link "Rua Cordilheira Dos Andes 56, Manaus, Amazonas, 69048170, Brasil 56" at bounding box center [202, 157] width 60 height 10
click at [213, 178] on link "Rua 6 12, Manaus, Amazonas, 69015766, Brasil 12" at bounding box center [202, 180] width 60 height 10
click at [106, 227] on button "Documentação" at bounding box center [92, 223] width 111 height 23
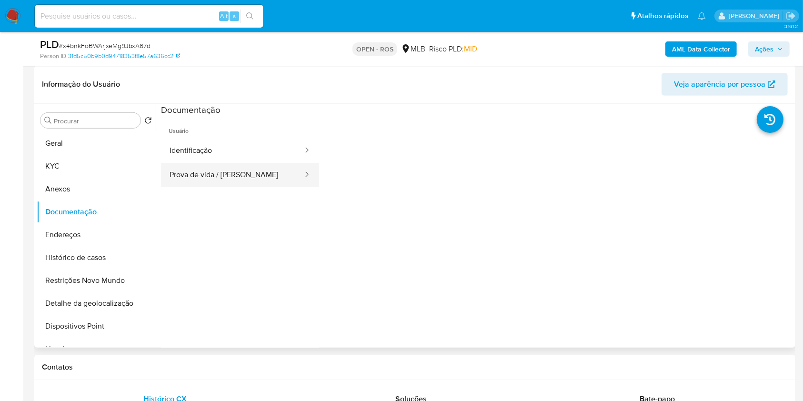
click at [239, 172] on button "Prova de vida / [PERSON_NAME]" at bounding box center [232, 175] width 143 height 24
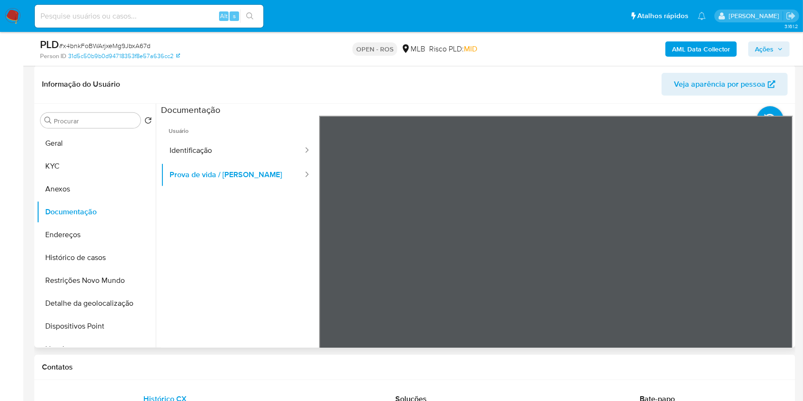
click at [268, 78] on header "Informação do Usuário Veja aparência por pessoa" at bounding box center [415, 84] width 746 height 23
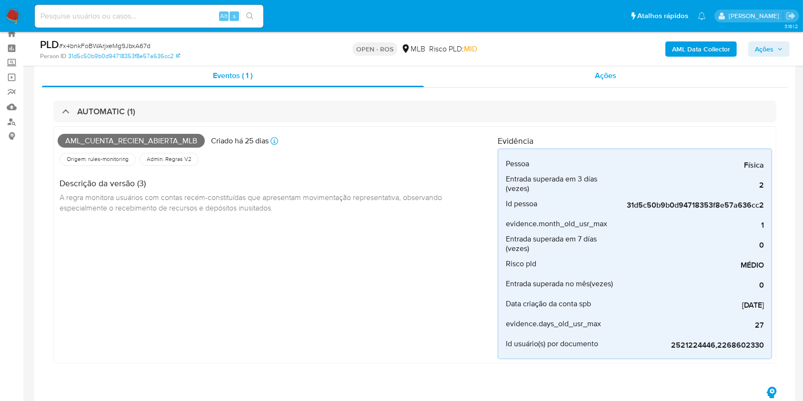
click at [489, 84] on div "Ações" at bounding box center [606, 75] width 364 height 23
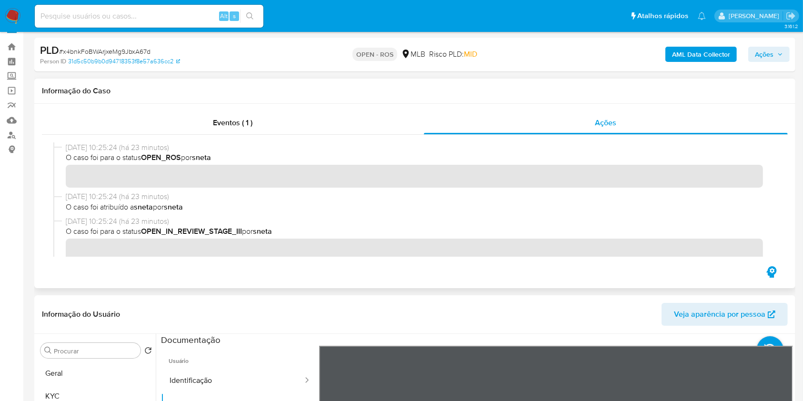
scroll to position [0, 0]
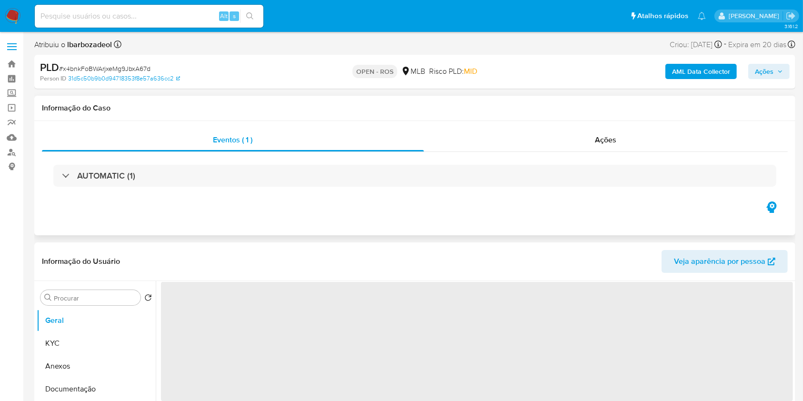
select select "10"
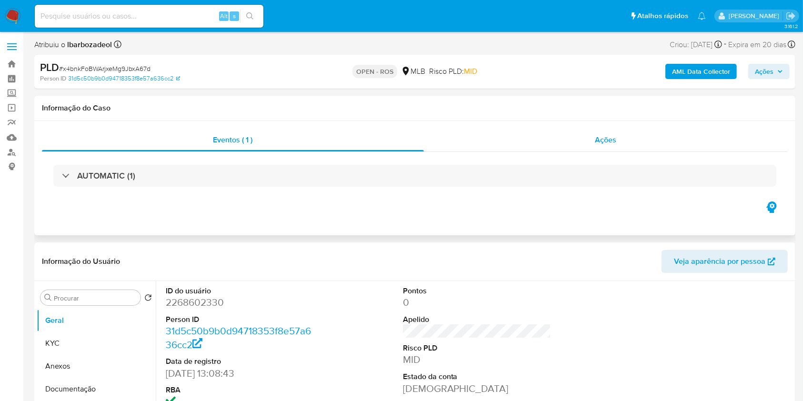
click at [467, 144] on div "Ações" at bounding box center [606, 140] width 364 height 23
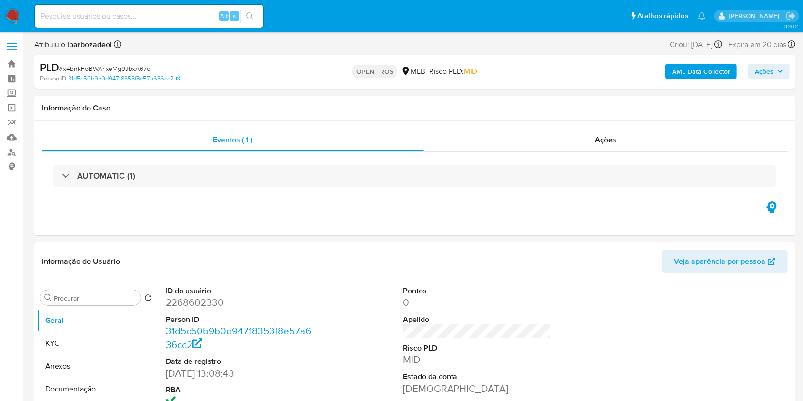
select select "10"
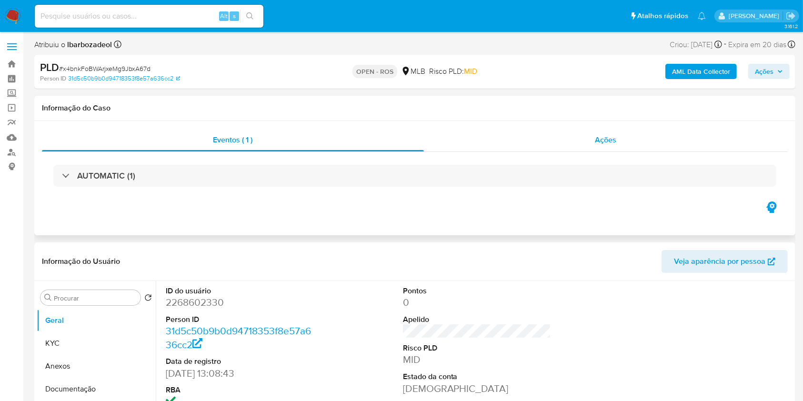
click at [516, 149] on div "Ações" at bounding box center [606, 140] width 364 height 23
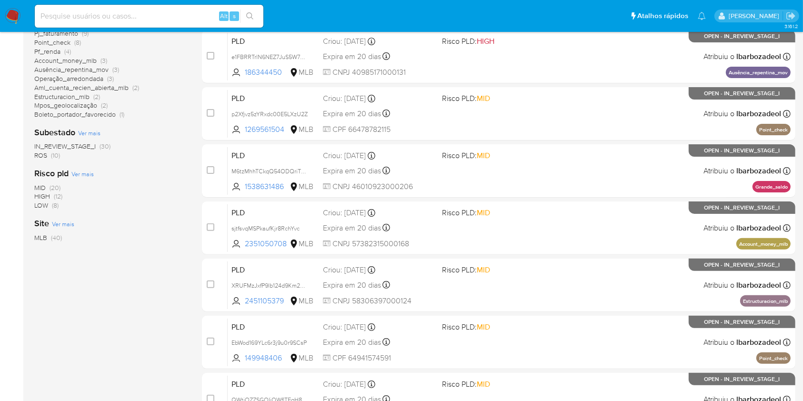
scroll to position [385, 0]
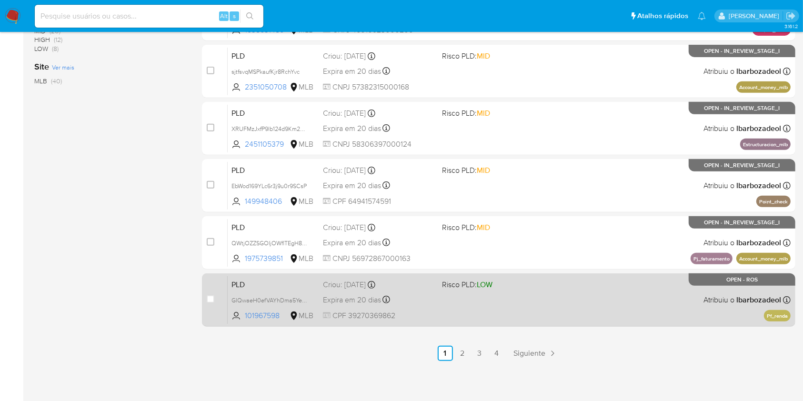
click at [602, 309] on div "PLD GlQwaeH0efVAYhDma5YeLpFC 101967598 MLB Risco PLD: LOW Criou: 12/09/2025 Cri…" at bounding box center [509, 300] width 563 height 48
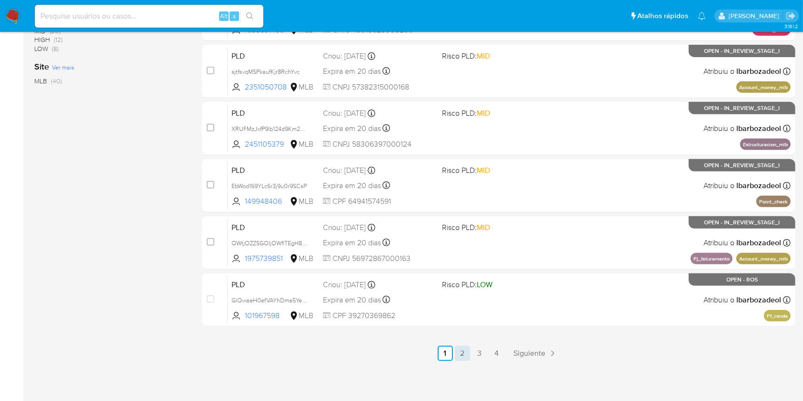
click at [457, 353] on link "2" at bounding box center [462, 353] width 15 height 15
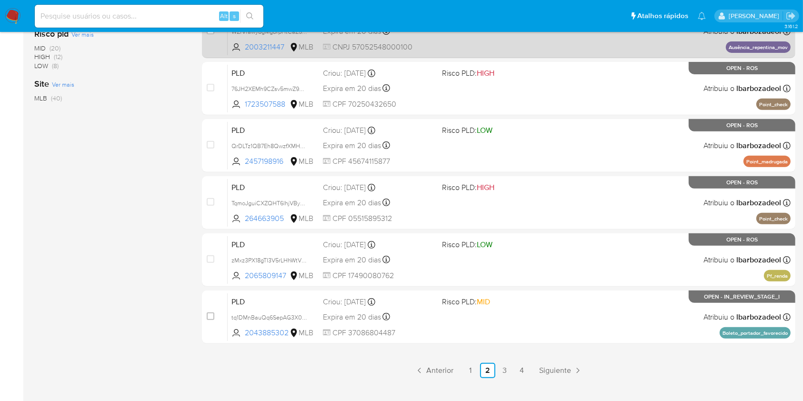
scroll to position [385, 0]
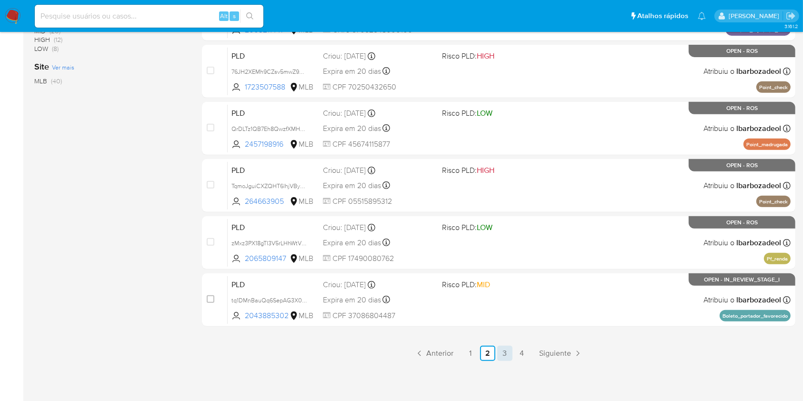
click at [504, 353] on link "3" at bounding box center [504, 353] width 15 height 15
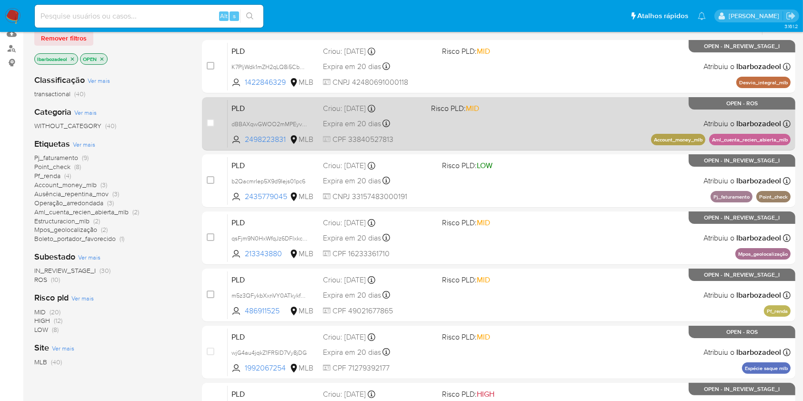
scroll to position [103, 0]
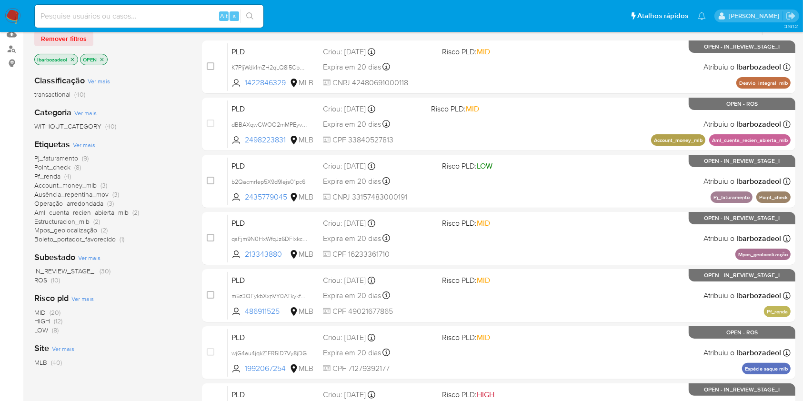
click at [98, 270] on span "IN_REVIEW_STAGE_I (30)" at bounding box center [72, 271] width 76 height 9
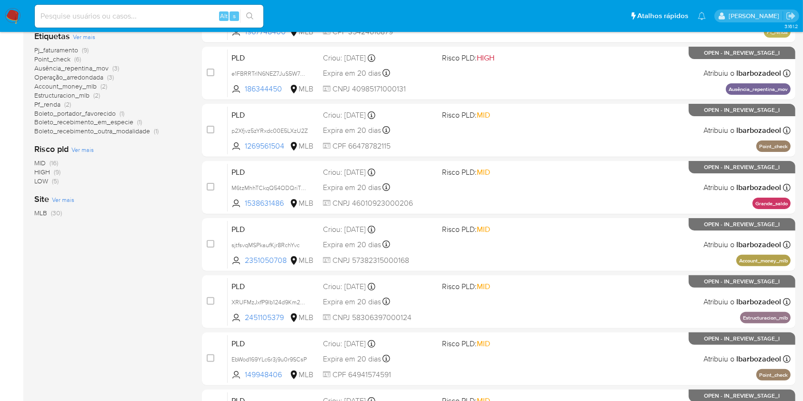
scroll to position [385, 0]
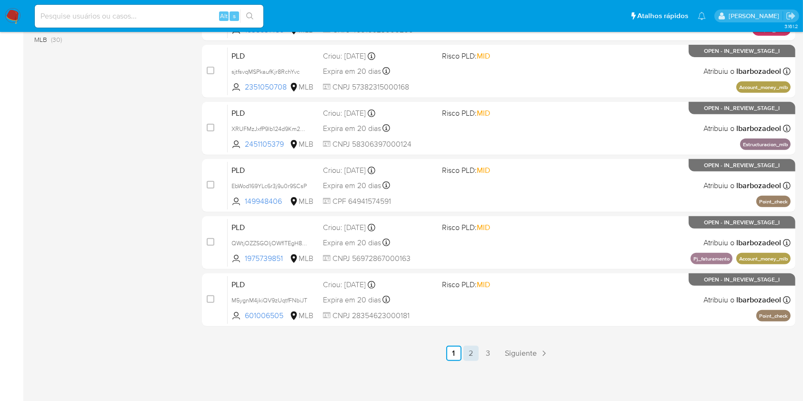
click at [470, 357] on link "2" at bounding box center [470, 353] width 15 height 15
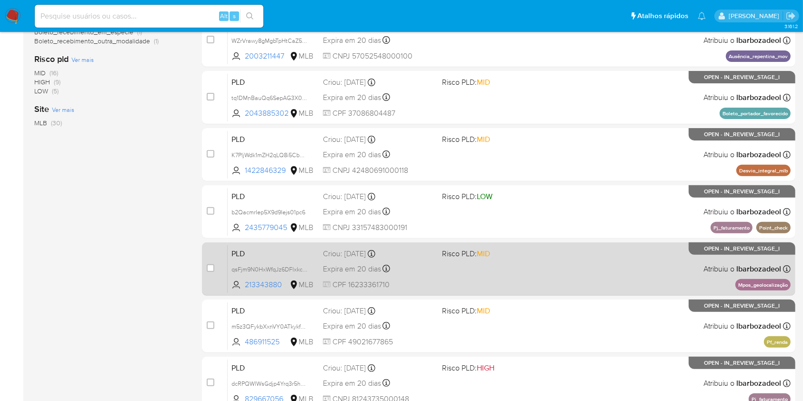
scroll to position [385, 0]
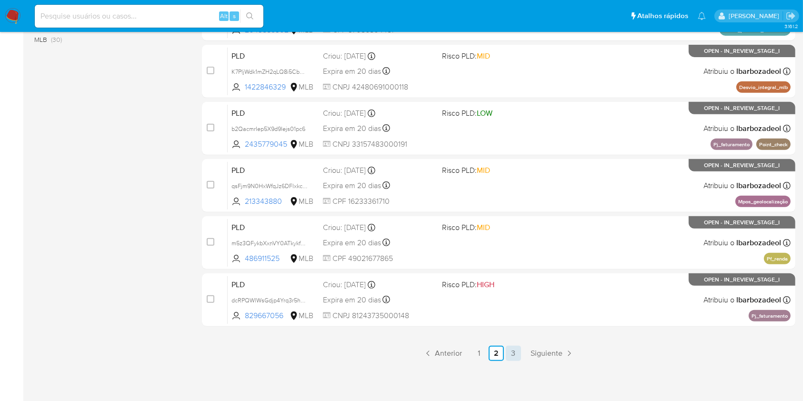
click at [517, 349] on link "3" at bounding box center [513, 353] width 15 height 15
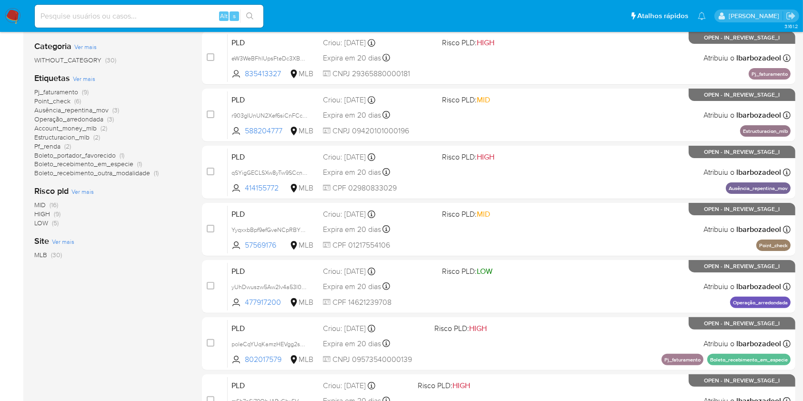
scroll to position [170, 0]
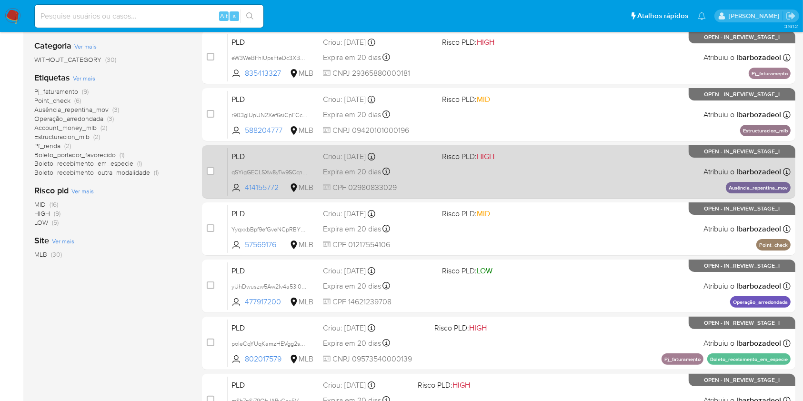
click at [562, 179] on div "PLD qSYigGECLSXw8yTw9SCcnm1L 414155772 MLB Risco PLD: HIGH Criou: 12/09/2025 Cr…" at bounding box center [509, 172] width 563 height 48
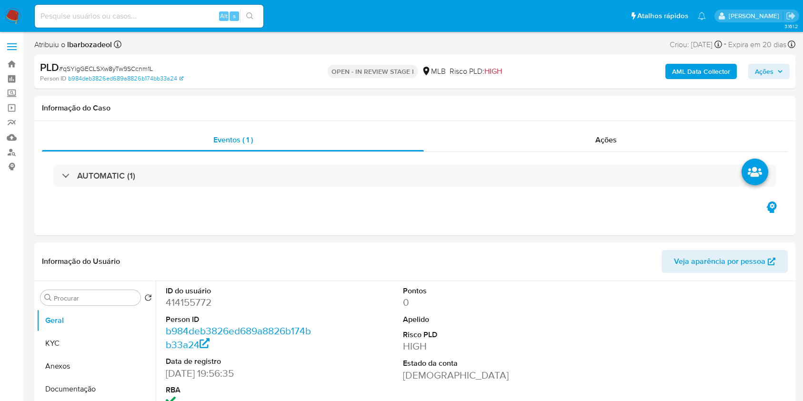
select select "10"
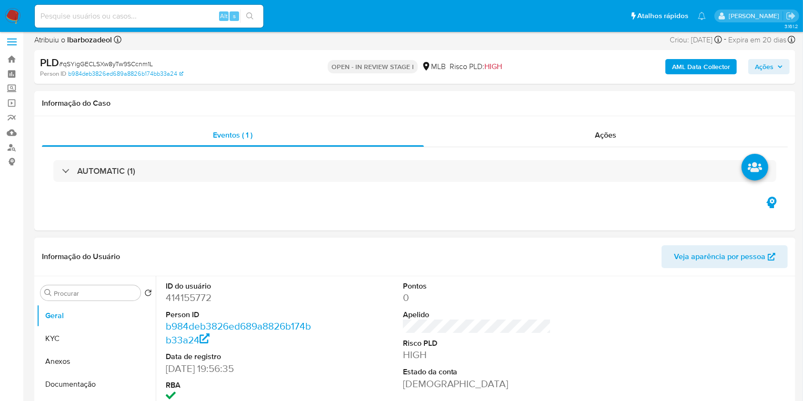
scroll to position [4, 0]
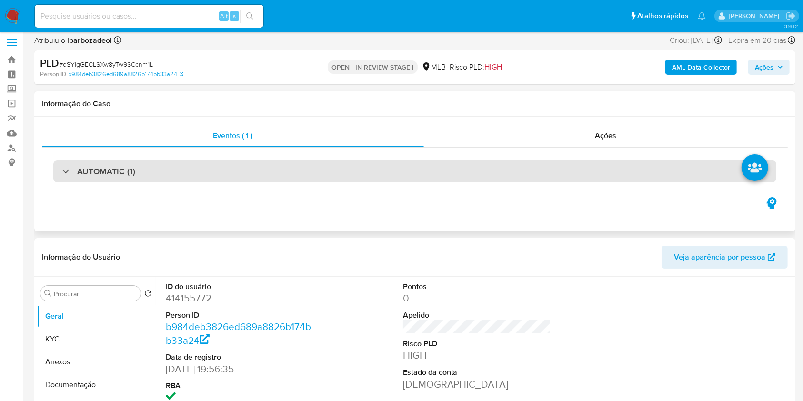
click at [461, 173] on div "AUTOMATIC (1)" at bounding box center [414, 171] width 723 height 22
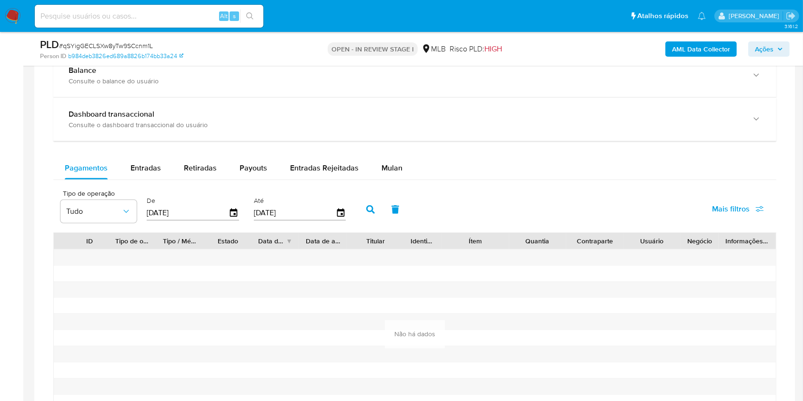
scroll to position [830, 0]
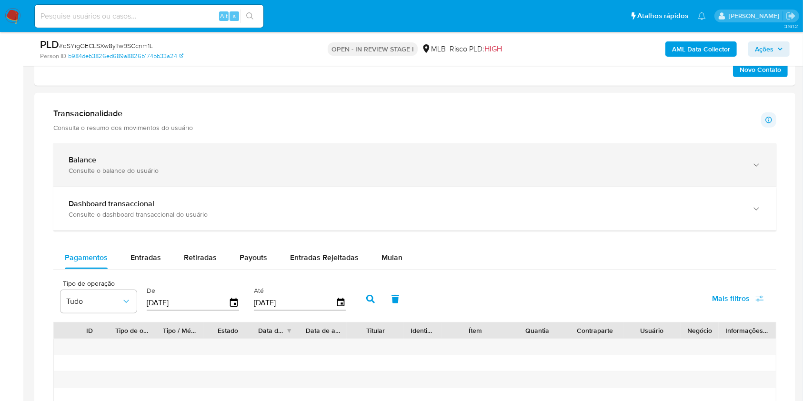
click at [389, 173] on div "Consulte o balance do usuário" at bounding box center [405, 170] width 673 height 9
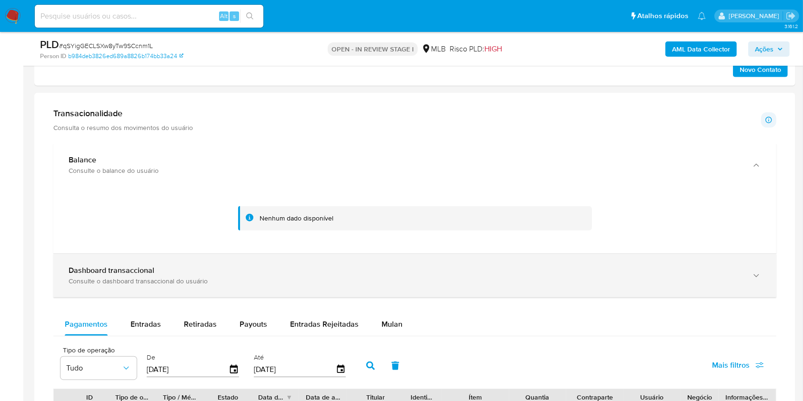
click at [392, 262] on div "Dashboard transaccional Consulte o dashboard transaccional do usuário" at bounding box center [414, 275] width 723 height 43
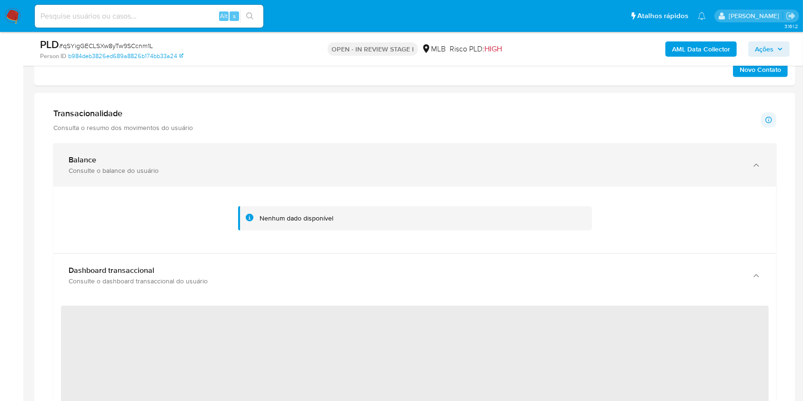
click at [419, 160] on div "Balance" at bounding box center [405, 160] width 673 height 10
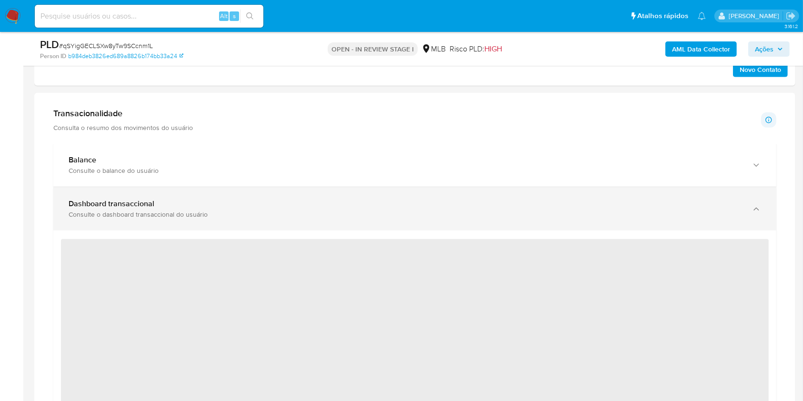
click at [430, 211] on div "Consulte o dashboard transaccional do usuário" at bounding box center [405, 214] width 673 height 9
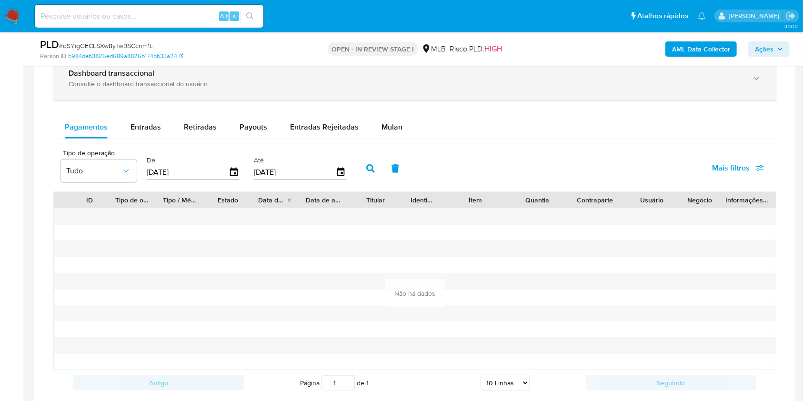
scroll to position [962, 0]
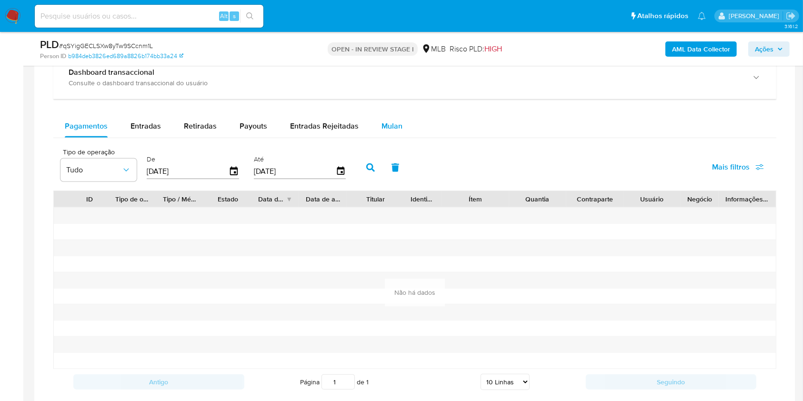
click at [392, 130] on span "Mulan" at bounding box center [391, 125] width 21 height 11
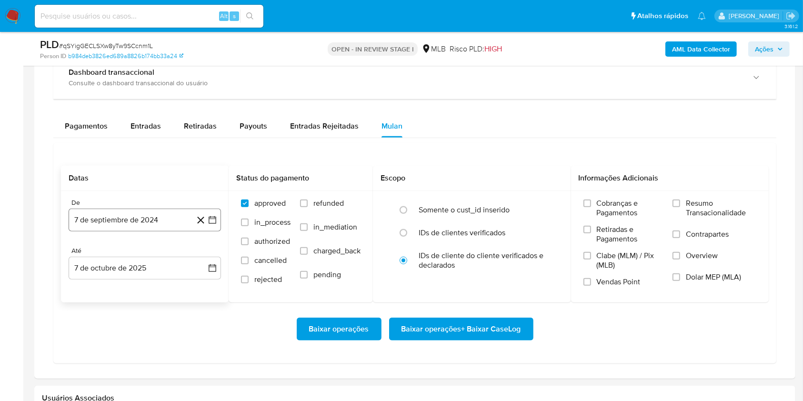
click at [152, 216] on button "7 de septiembre de 2024" at bounding box center [145, 220] width 152 height 23
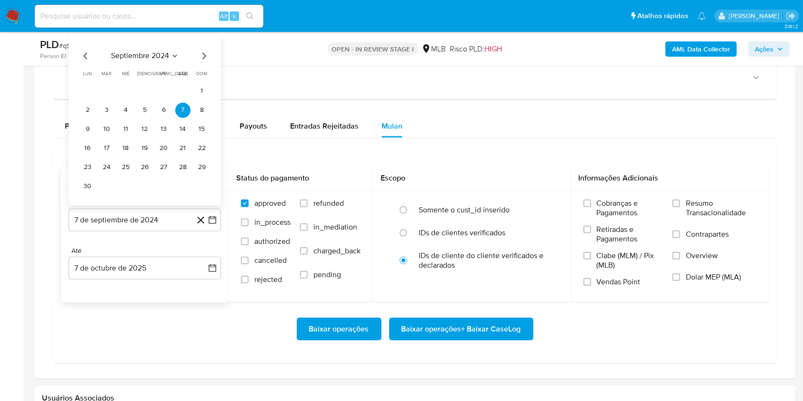
click at [145, 53] on span "septiembre 2024" at bounding box center [140, 56] width 58 height 10
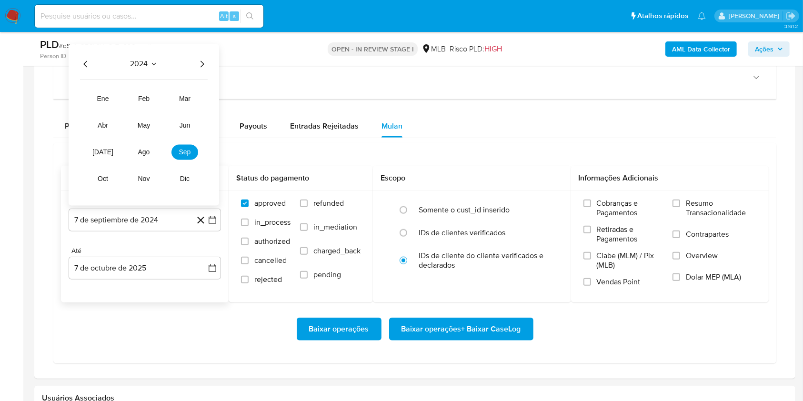
click at [202, 60] on icon "Año siguiente" at bounding box center [201, 64] width 11 height 11
click at [152, 148] on button "ago" at bounding box center [143, 152] width 27 height 15
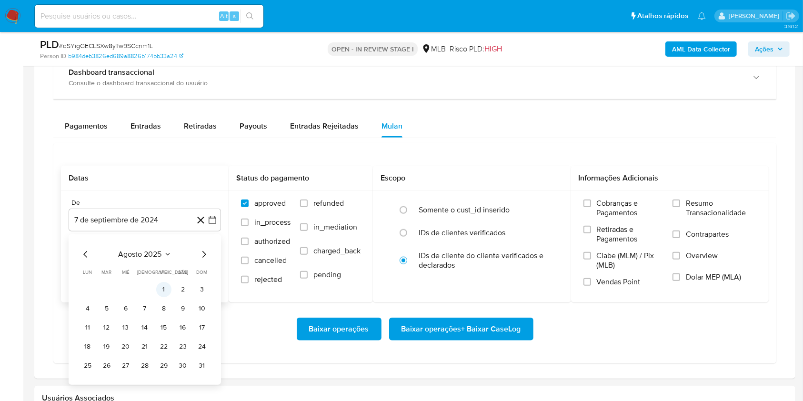
click at [168, 289] on button "1" at bounding box center [163, 289] width 15 height 15
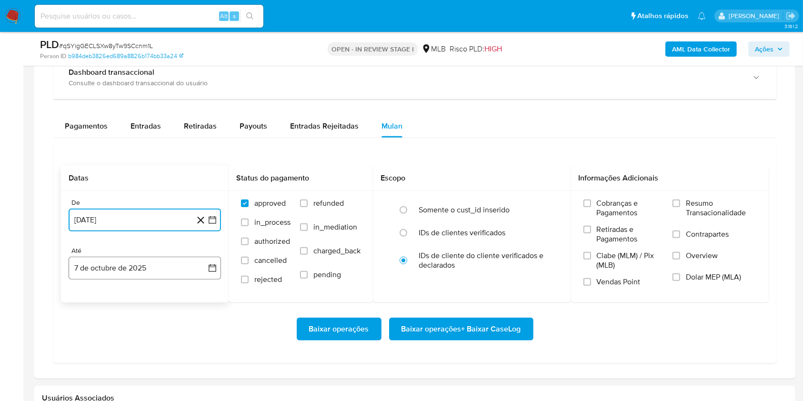
click at [149, 272] on button "7 de octubre de 2025" at bounding box center [145, 268] width 152 height 23
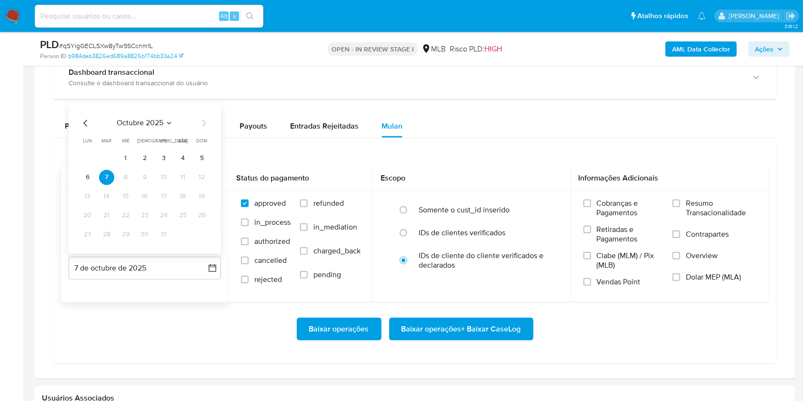
click at [93, 178] on button "6" at bounding box center [87, 177] width 15 height 15
click at [694, 199] on span "Resumo Transacionalidade" at bounding box center [721, 208] width 70 height 19
click at [680, 199] on input "Resumo Transacionalidade" at bounding box center [676, 203] width 8 height 8
click at [461, 322] on span "Baixar operações + Baixar CaseLog" at bounding box center [461, 329] width 120 height 21
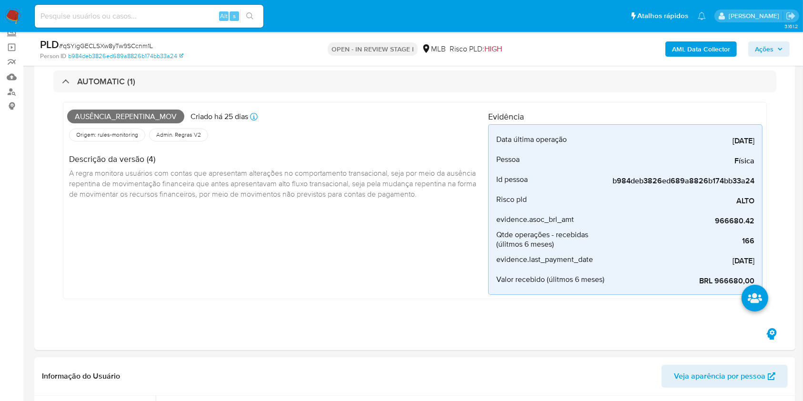
scroll to position [61, 0]
click at [155, 114] on span "Ausência_repentina_mov" at bounding box center [125, 116] width 117 height 14
copy span "Ausência_repentina_mov"
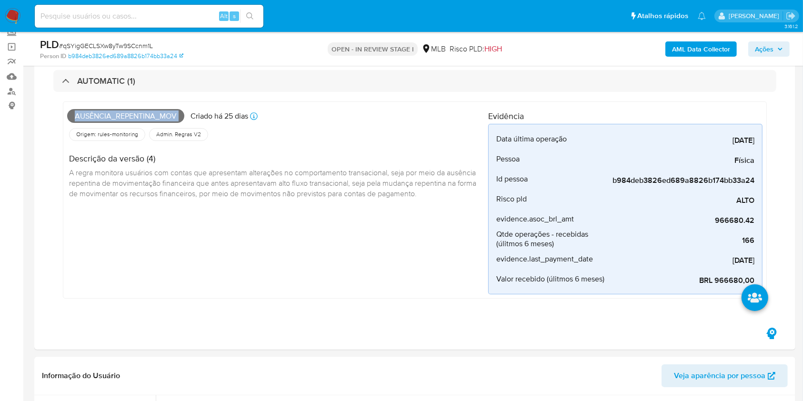
click at [773, 54] on span "Ações" at bounding box center [764, 48] width 19 height 15
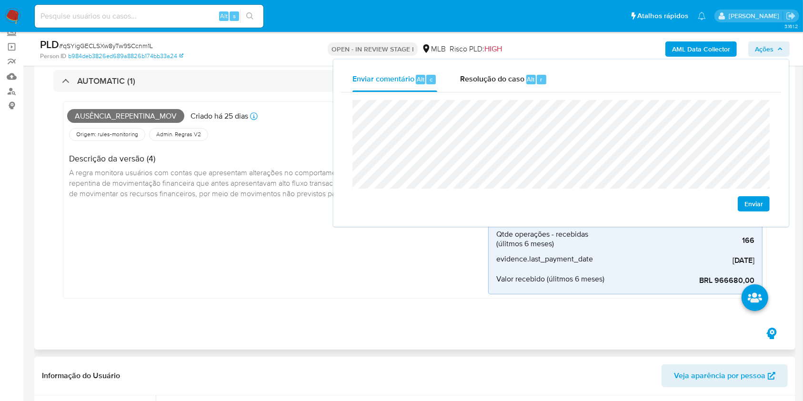
click at [332, 273] on div "Ausência_repentina_mov Criado há 25 dias Criado: 12/09/2025 00:12:56 Origem: ru…" at bounding box center [277, 200] width 421 height 189
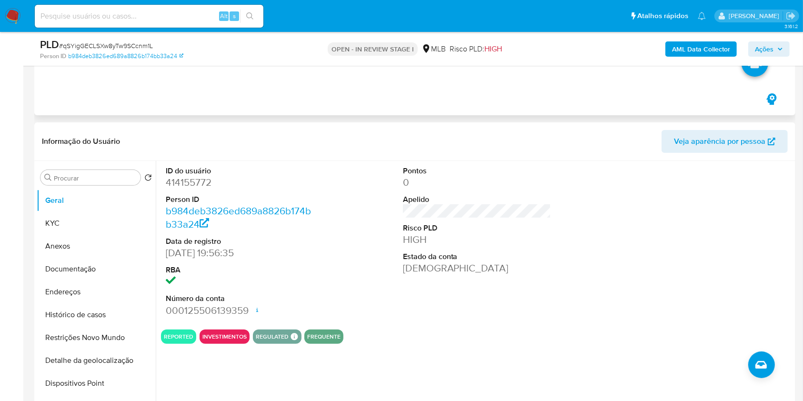
scroll to position [296, 0]
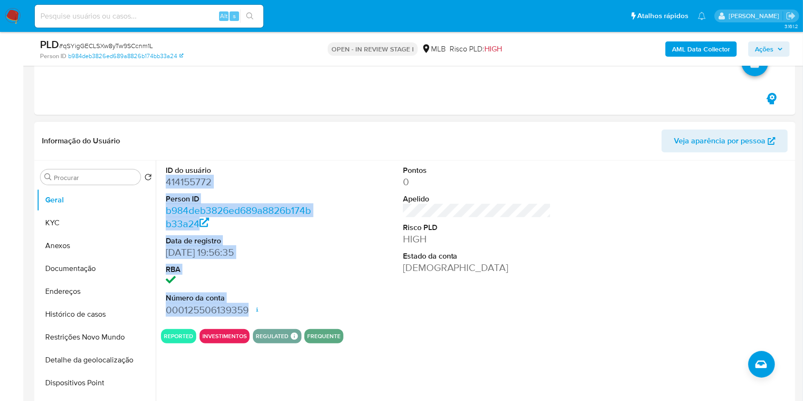
drag, startPoint x: 164, startPoint y: 184, endPoint x: 251, endPoint y: 312, distance: 154.9
click at [251, 312] on div "ID do usuário 414155772 Person ID b984deb3826ed689a8826b174bb33a24 Data de regi…" at bounding box center [240, 240] width 158 height 161
copy dl "414155772 Person ID b984deb3826ed689a8826b174bb33a24 Data de registro 07/03/201…"
click at [761, 50] on span "Ações" at bounding box center [764, 48] width 19 height 15
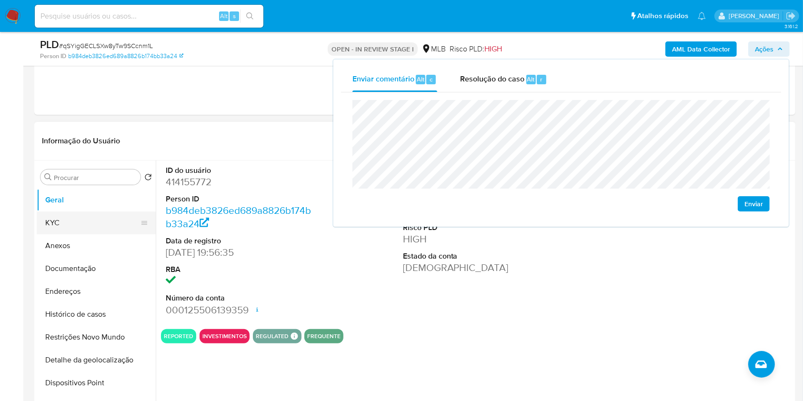
click at [49, 224] on button "KYC" at bounding box center [92, 222] width 111 height 23
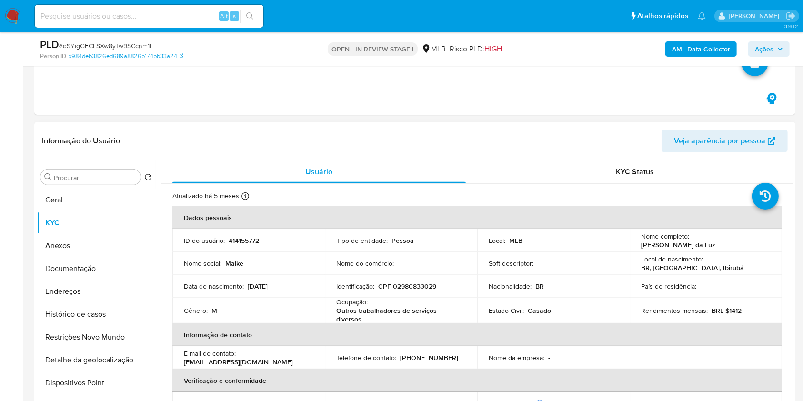
click at [425, 286] on p "CPF 02980833029" at bounding box center [407, 286] width 58 height 9
copy p "02980833029"
click at [442, 128] on div "Informação do Usuário Veja aparência por pessoa" at bounding box center [414, 141] width 761 height 39
click at [767, 42] on span "Ações" at bounding box center [764, 48] width 19 height 15
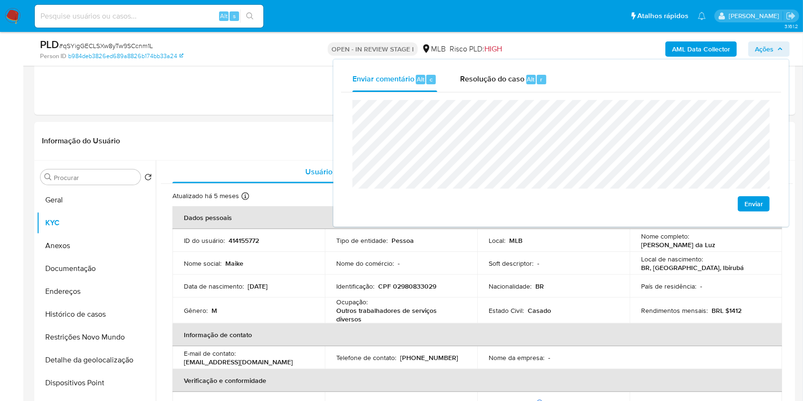
click at [0, 0] on lt-span "econômica" at bounding box center [0, 0] width 0 height 0
click at [0, 0] on lt-span "Chapecó" at bounding box center [0, 0] width 0 height 0
drag, startPoint x: 724, startPoint y: 310, endPoint x: 743, endPoint y: 311, distance: 19.1
click at [743, 311] on div "Rendimentos mensais : BRL $1412" at bounding box center [706, 310] width 130 height 9
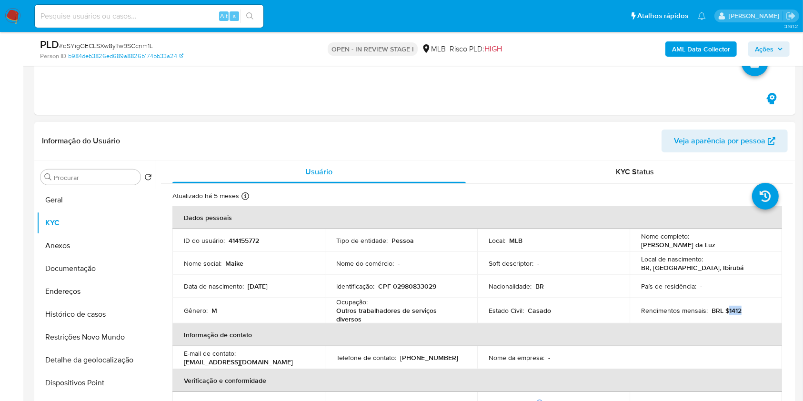
copy p "1412"
click at [765, 49] on span "Ações" at bounding box center [764, 48] width 19 height 15
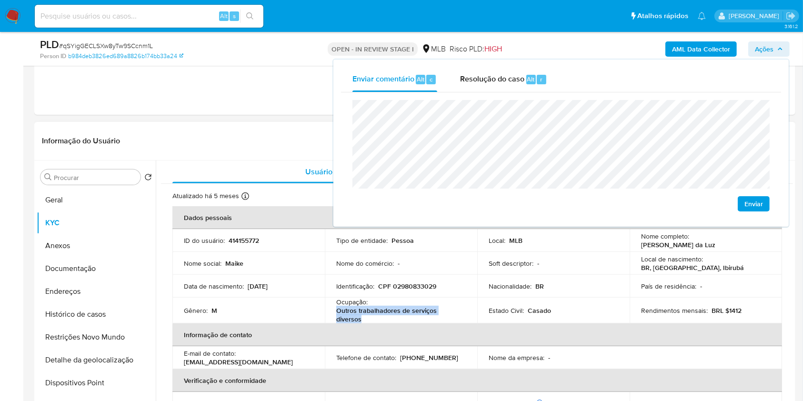
drag, startPoint x: 335, startPoint y: 312, endPoint x: 369, endPoint y: 318, distance: 33.8
click at [369, 318] on p "Outros trabalhadores de serviços diversos" at bounding box center [399, 314] width 126 height 17
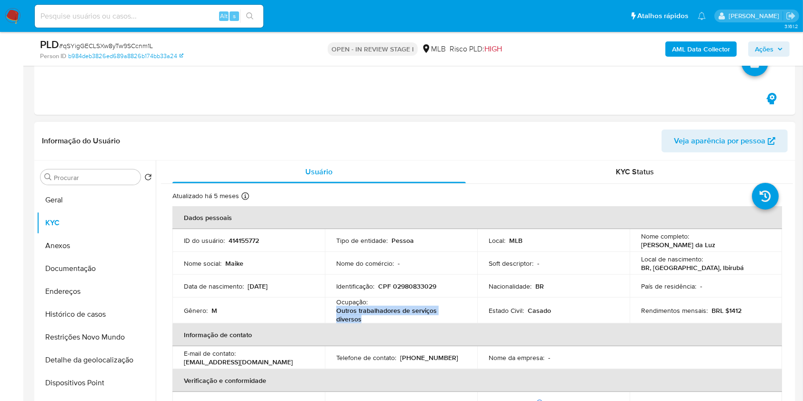
copy p "Outros trabalhadores de serviços diversos"
click at [775, 52] on span "Ações" at bounding box center [769, 48] width 28 height 13
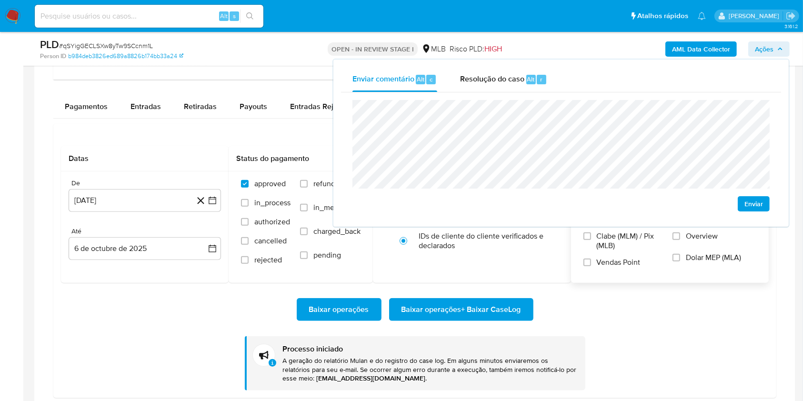
scroll to position [982, 0]
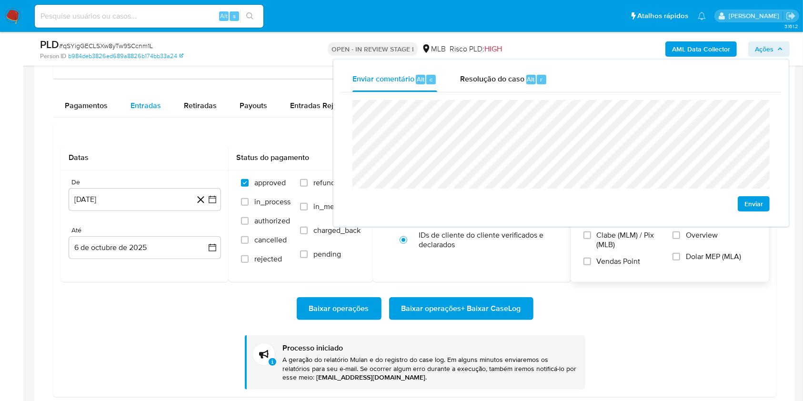
click at [150, 107] on span "Entradas" at bounding box center [145, 105] width 30 height 11
select select "10"
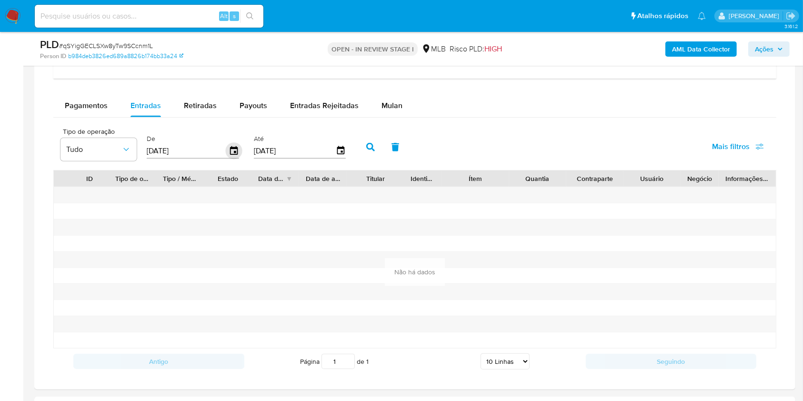
click at [233, 148] on icon "button" at bounding box center [234, 150] width 8 height 9
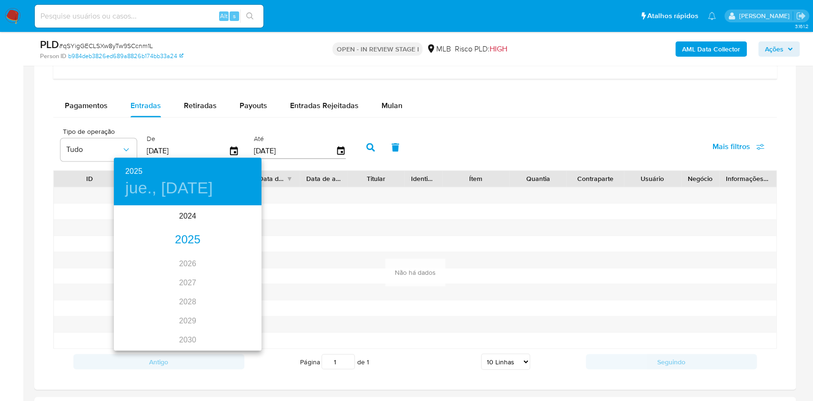
click at [193, 240] on div "2025" at bounding box center [188, 239] width 148 height 19
click at [136, 219] on div "ene." at bounding box center [138, 225] width 49 height 36
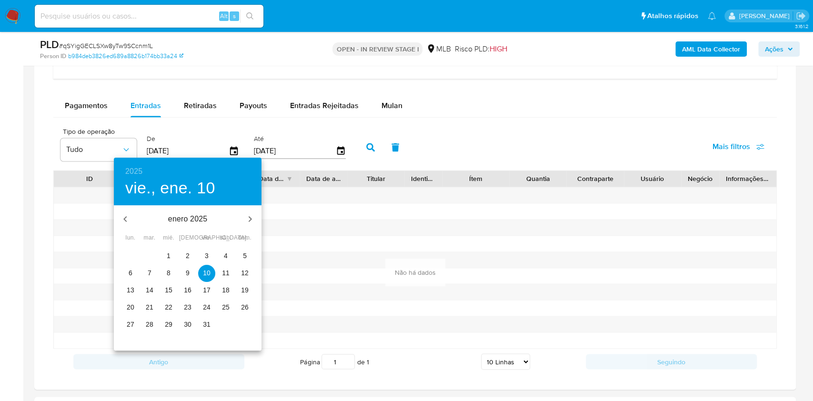
click at [165, 253] on span "1" at bounding box center [168, 256] width 17 height 10
type input "01/01/2025"
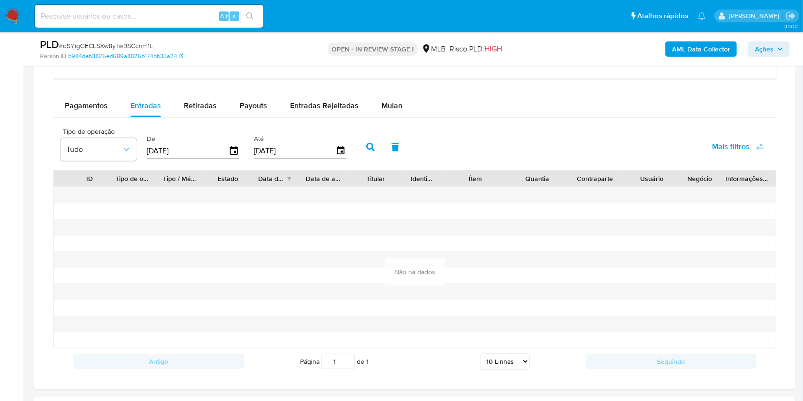
click at [371, 147] on icon "button" at bounding box center [370, 147] width 9 height 9
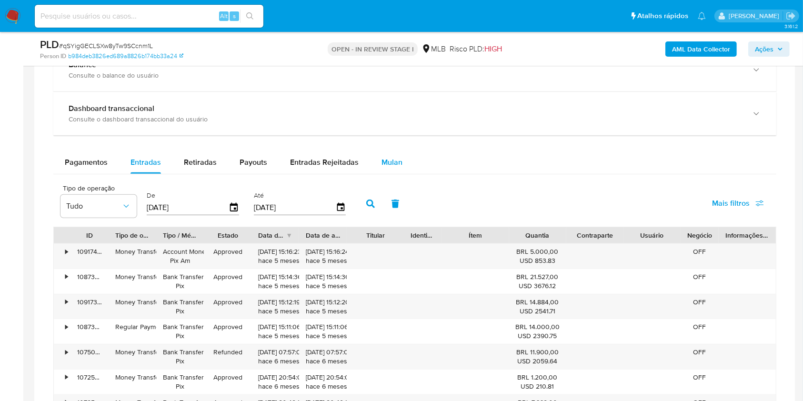
scroll to position [923, 0]
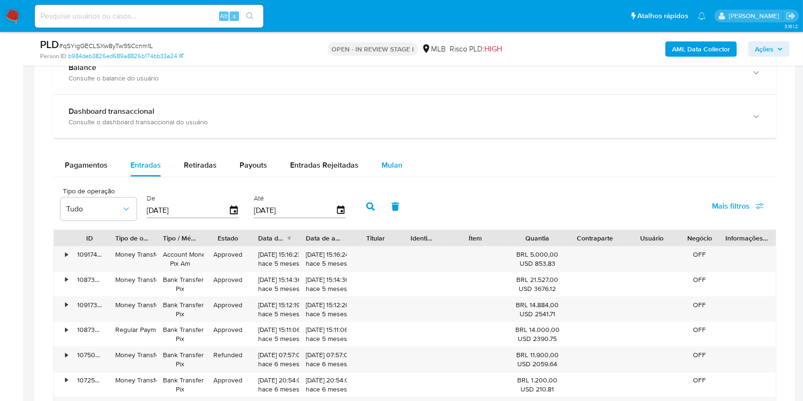
click at [381, 160] on span "Mulan" at bounding box center [391, 165] width 21 height 11
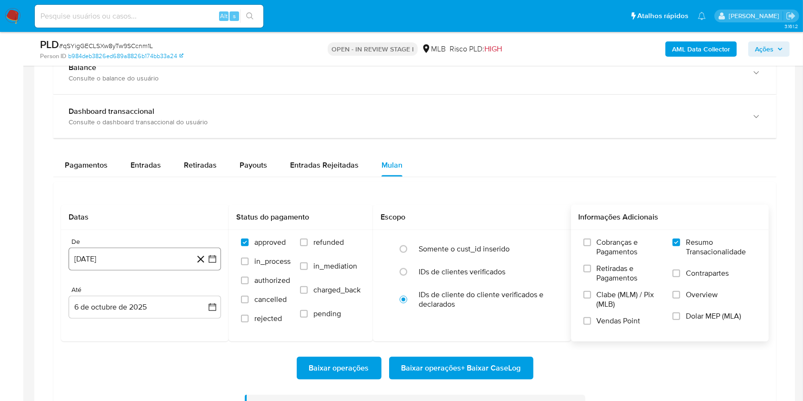
click at [125, 254] on button "1 de agosto de 2025" at bounding box center [145, 259] width 152 height 23
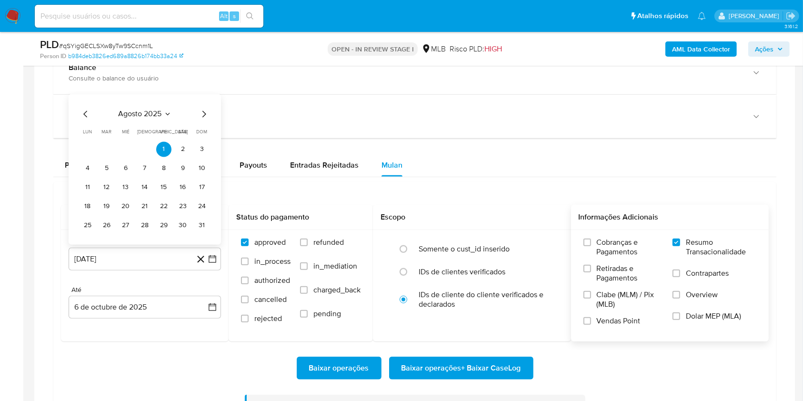
click at [133, 115] on span "agosto 2025" at bounding box center [140, 115] width 43 height 10
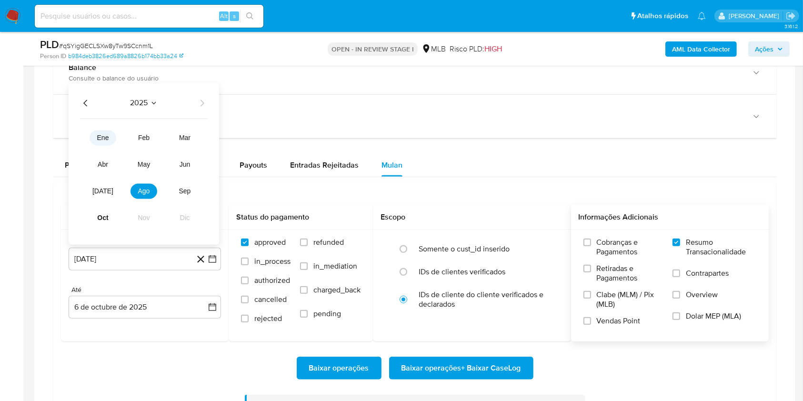
click at [108, 139] on span "ene" at bounding box center [103, 138] width 12 height 8
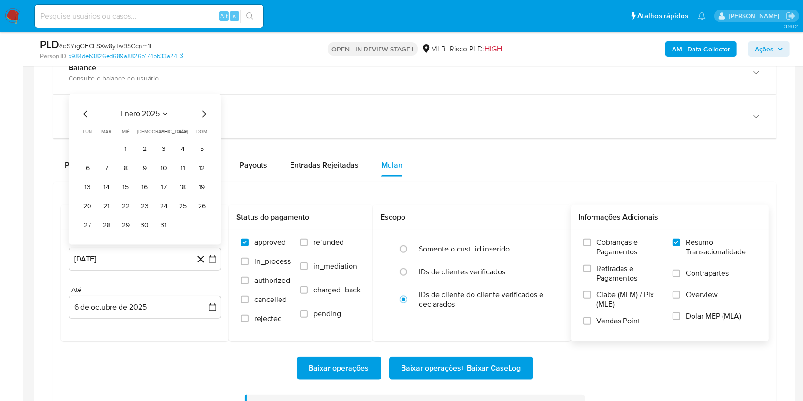
click at [130, 152] on button "1" at bounding box center [125, 149] width 15 height 15
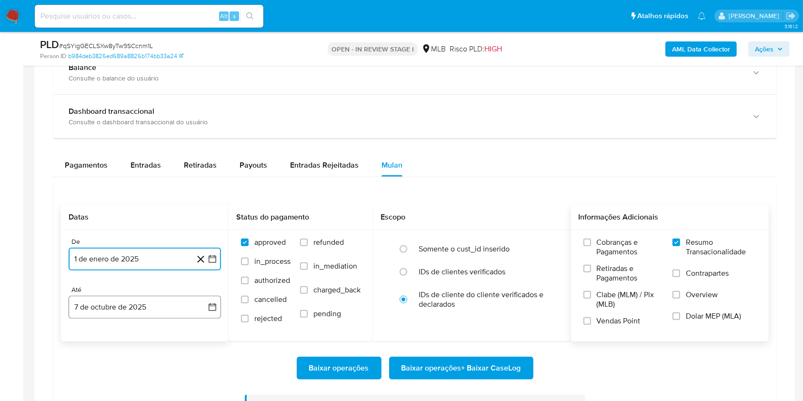
click at [117, 314] on button "7 de octubre de 2025" at bounding box center [145, 307] width 152 height 23
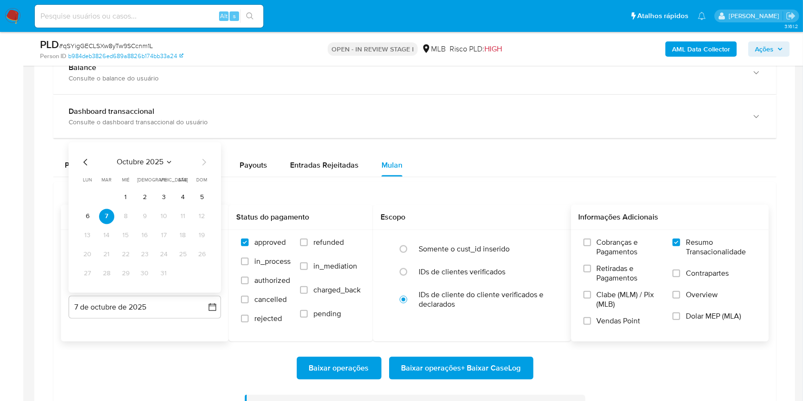
click at [80, 213] on div "octubre 2025 octubre 2025 lun lunes mar martes mié miércoles jue jueves vie vie…" at bounding box center [145, 217] width 152 height 150
click at [84, 214] on button "6" at bounding box center [87, 216] width 15 height 15
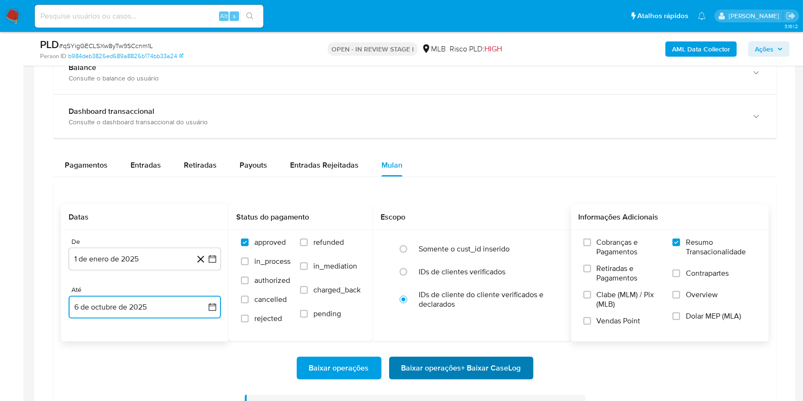
click at [505, 370] on span "Baixar operações + Baixar CaseLog" at bounding box center [461, 368] width 120 height 21
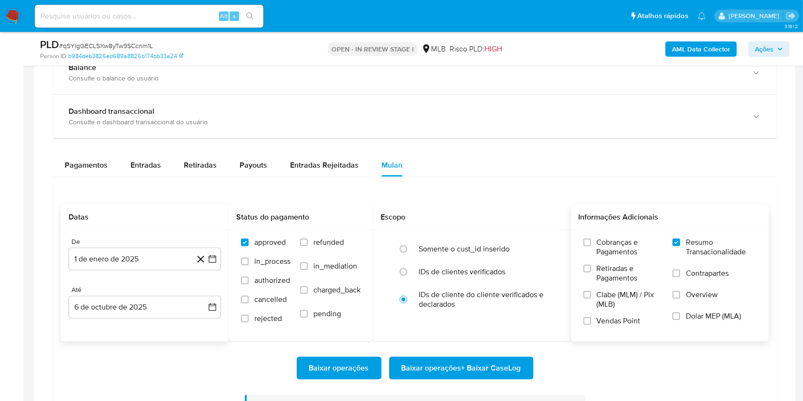
click at [42, 196] on div "Transacionalidade Consulta o resumo dos movimentos do usuário Informações trans…" at bounding box center [415, 236] width 746 height 456
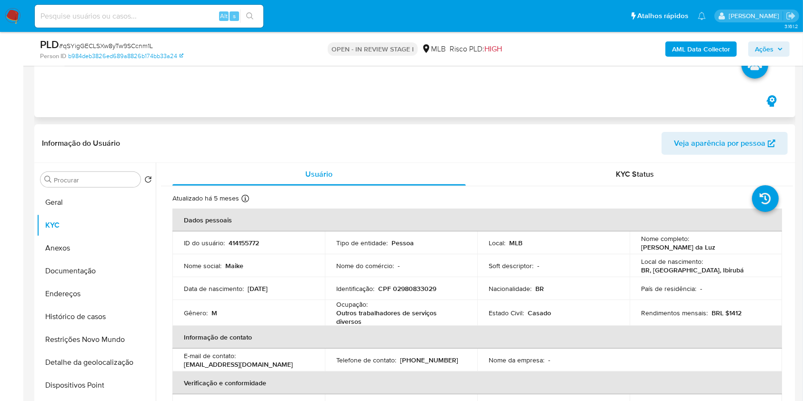
scroll to position [0, 0]
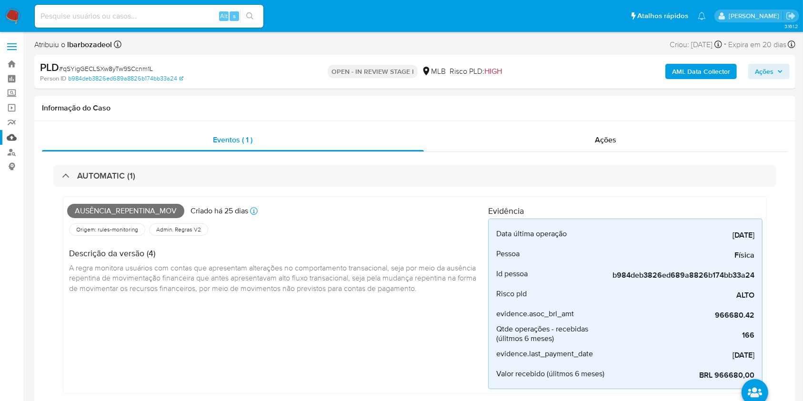
click at [14, 138] on link "Mulan" at bounding box center [56, 137] width 113 height 15
click at [19, 138] on link "Mulan" at bounding box center [56, 137] width 113 height 15
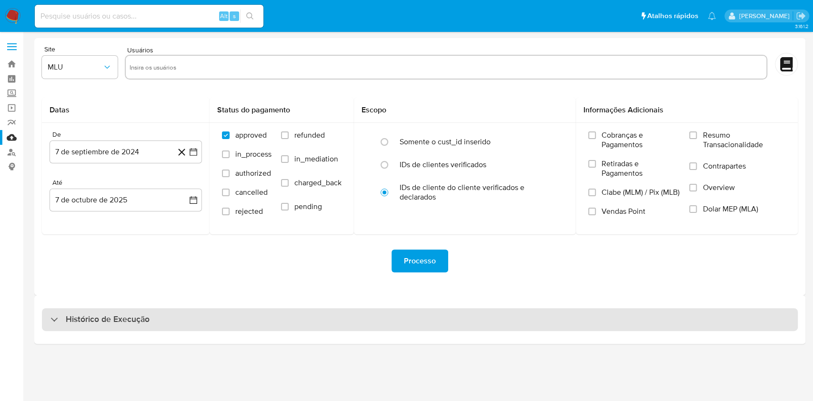
click at [270, 308] on div "Histórico de Execução" at bounding box center [420, 319] width 756 height 23
select select "10"
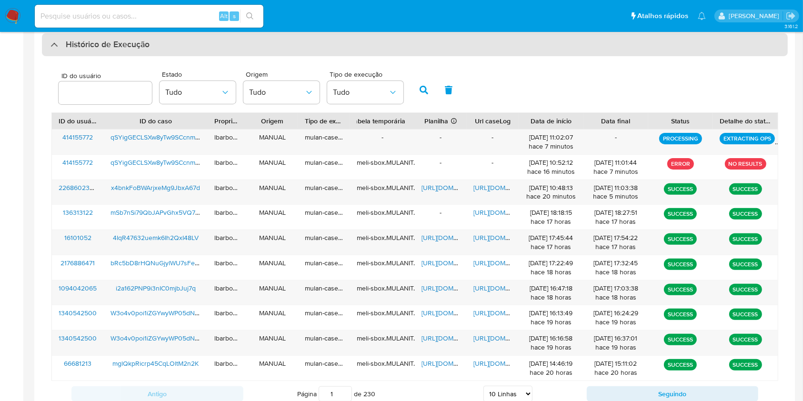
scroll to position [276, 0]
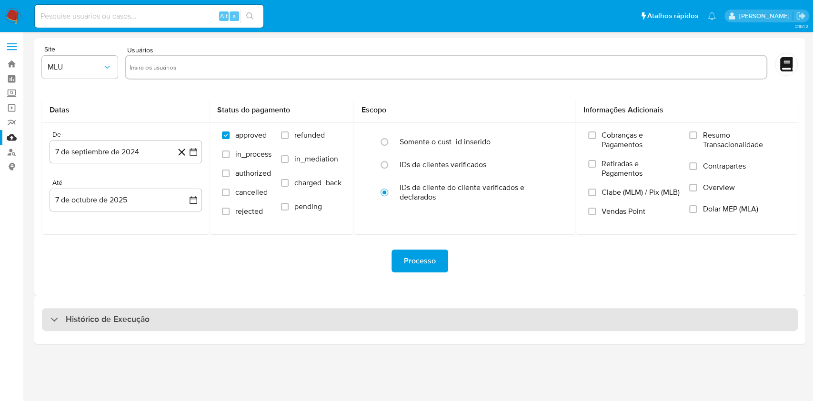
click at [319, 319] on div "Histórico de Execução" at bounding box center [420, 319] width 756 height 23
select select "10"
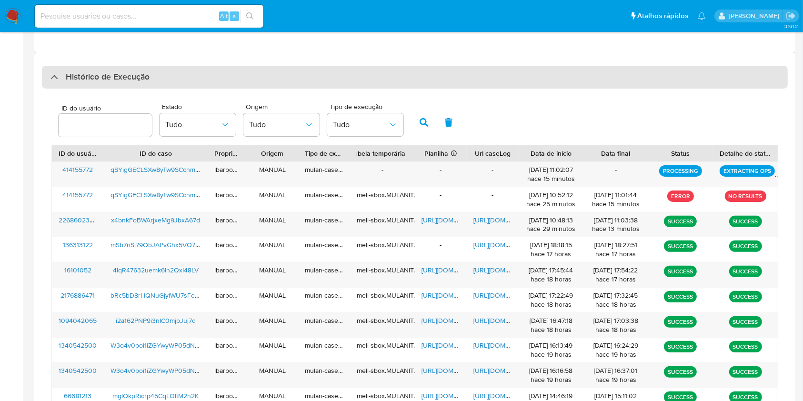
scroll to position [243, 0]
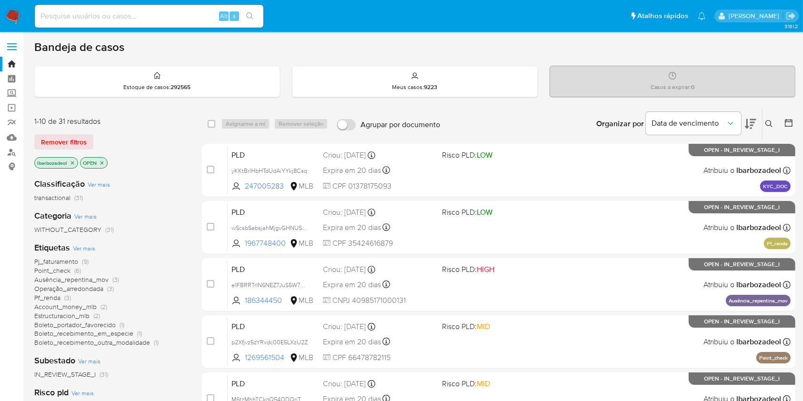
click at [147, 14] on input at bounding box center [149, 16] width 229 height 12
paste input "2701190757"
type input "2701190757"
click at [251, 16] on icon "search-icon" at bounding box center [250, 16] width 8 height 8
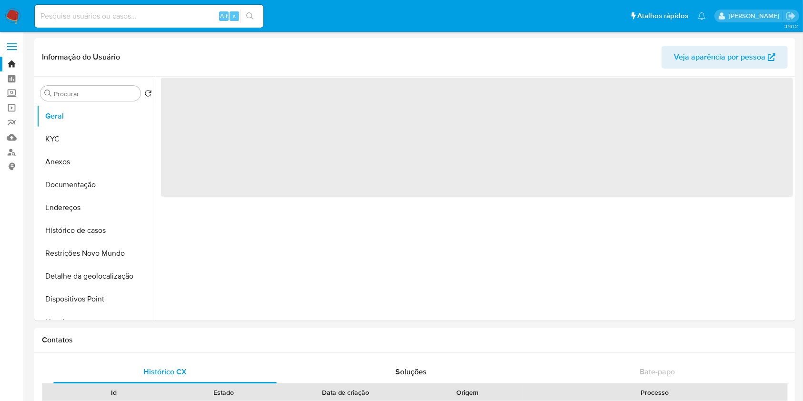
select select "10"
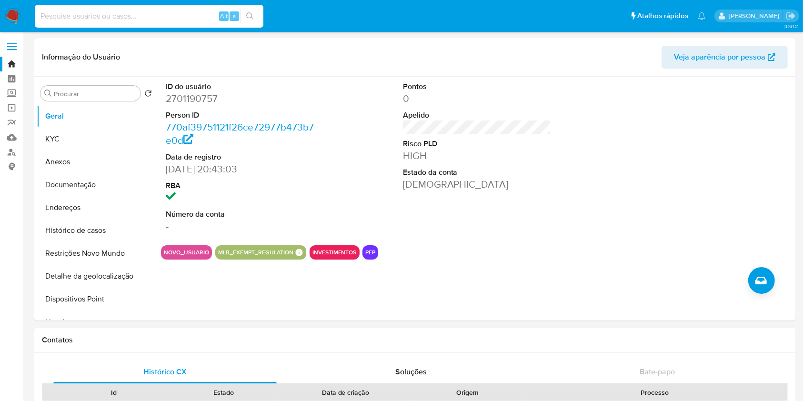
click at [161, 17] on input at bounding box center [149, 16] width 229 height 12
paste input "2701190757"
type input "2701190757"
click at [248, 15] on icon "search-icon" at bounding box center [250, 16] width 8 height 8
click at [215, 170] on dd "[DATE] 20:43:03" at bounding box center [240, 168] width 149 height 13
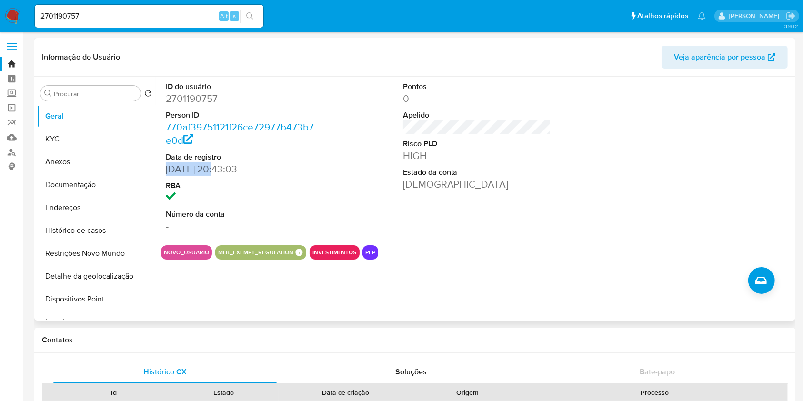
drag, startPoint x: 216, startPoint y: 169, endPoint x: 164, endPoint y: 173, distance: 52.1
click at [164, 173] on div "ID do usuário 2701190757 Person ID 770af39751121f26ce72977b473b7e0d Data de reg…" at bounding box center [240, 157] width 158 height 161
drag, startPoint x: 164, startPoint y: 173, endPoint x: 177, endPoint y: 176, distance: 13.3
drag, startPoint x: 177, startPoint y: 176, endPoint x: 165, endPoint y: 170, distance: 13.8
copy dd "[DATE]"
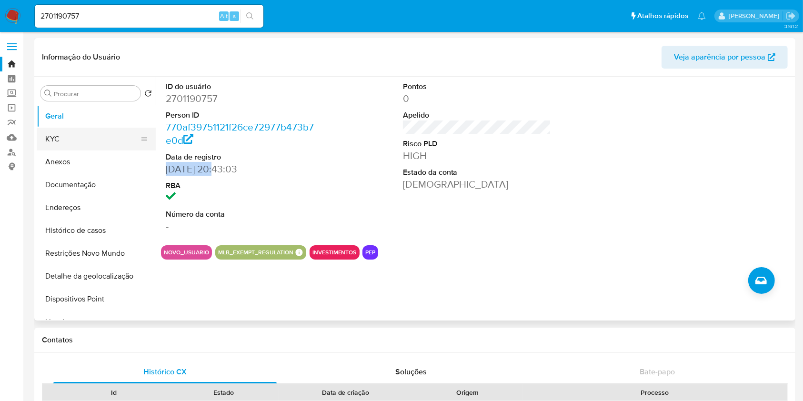
click at [79, 139] on button "KYC" at bounding box center [92, 139] width 111 height 23
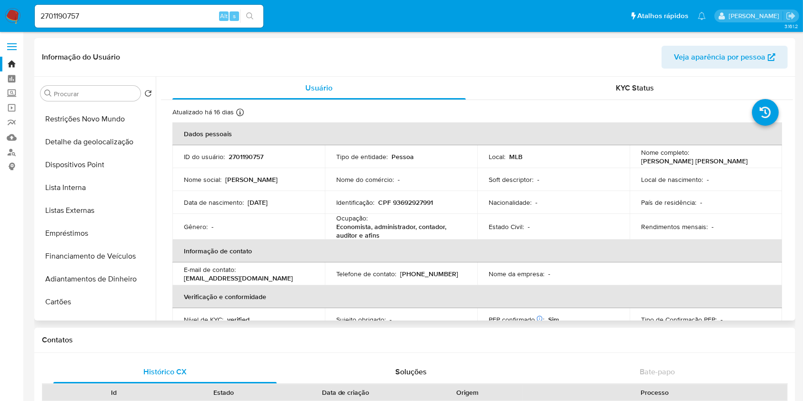
scroll to position [135, 0]
click at [92, 188] on button "Lista Interna" at bounding box center [92, 186] width 111 height 23
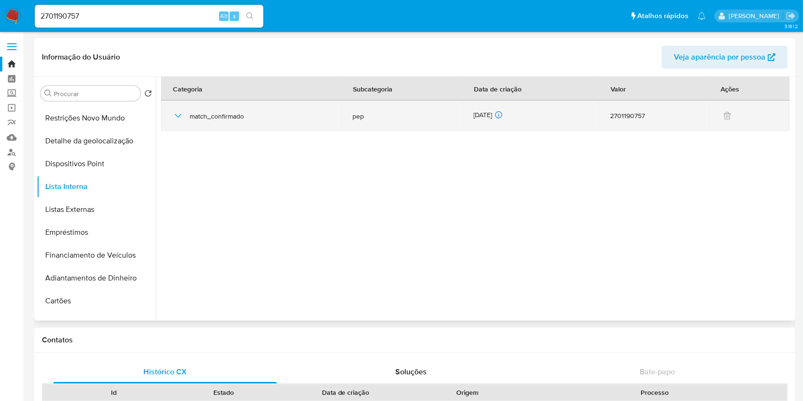
click at [481, 114] on div "[DATE] [DATE] 17:46:49" at bounding box center [530, 115] width 114 height 10
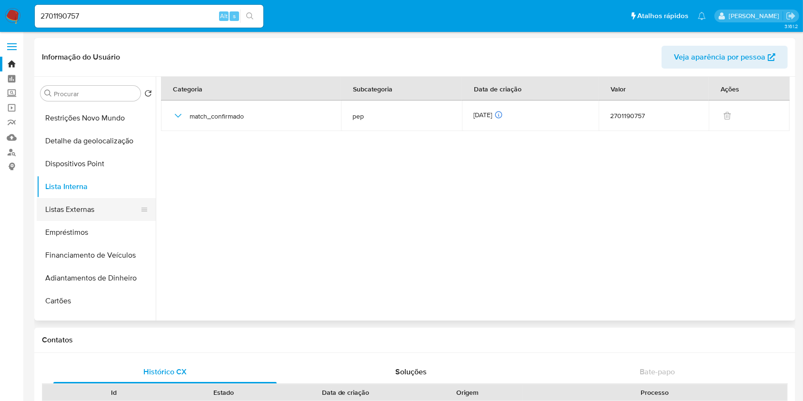
click at [106, 199] on button "Listas Externas" at bounding box center [92, 209] width 111 height 23
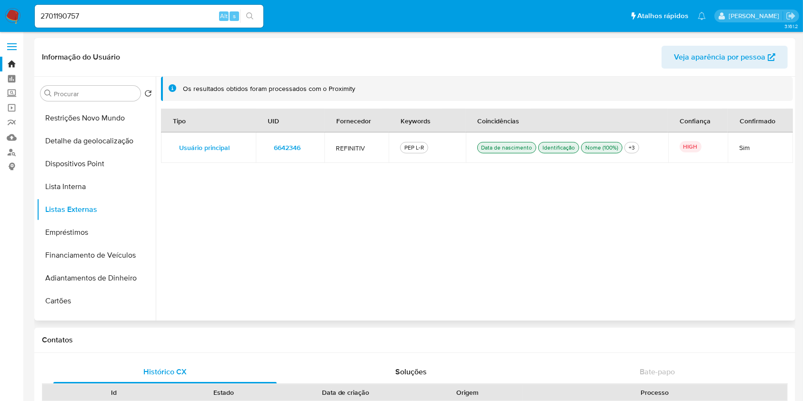
click at [284, 141] on span "6642346" at bounding box center [287, 147] width 27 height 13
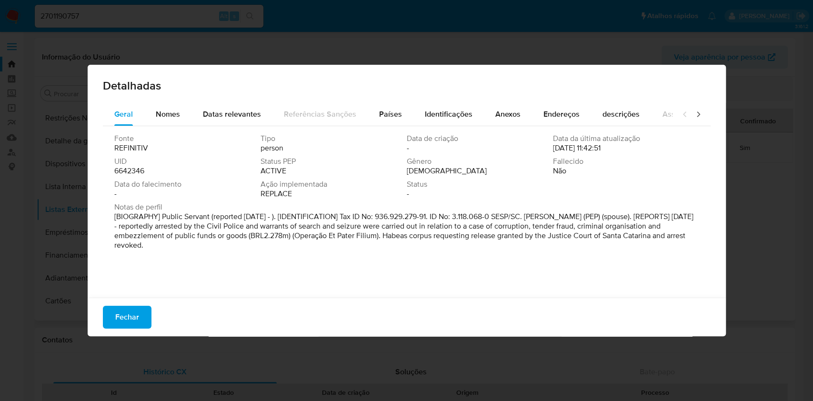
click at [129, 170] on span "6642346" at bounding box center [129, 171] width 30 height 10
click at [129, 312] on span "Fechar" at bounding box center [127, 317] width 24 height 21
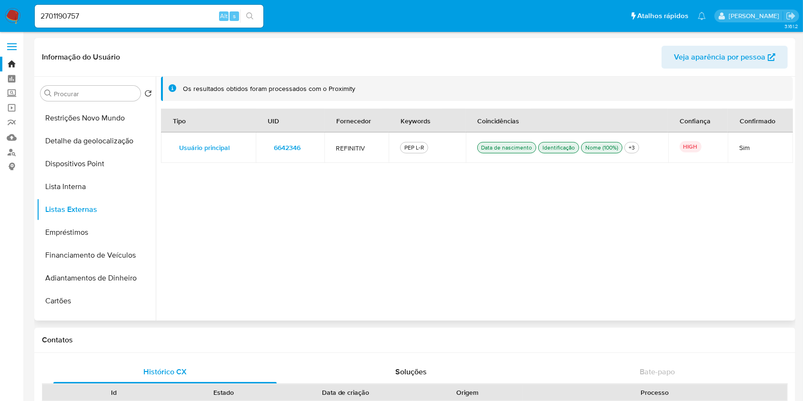
click at [291, 150] on span "6642346" at bounding box center [287, 147] width 27 height 13
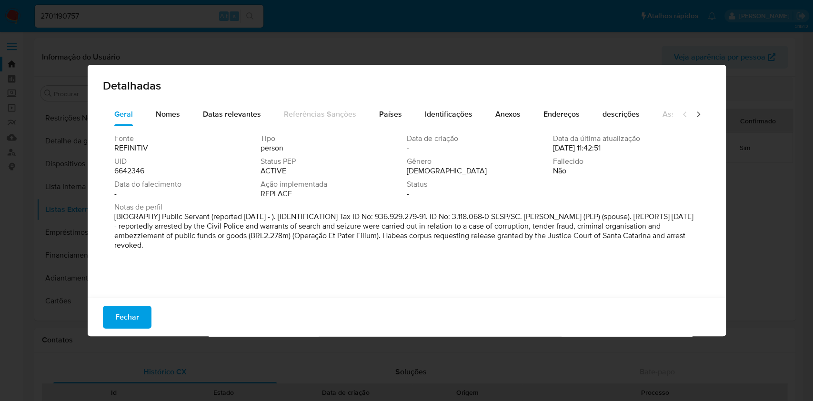
click at [134, 175] on span "6642346" at bounding box center [129, 171] width 30 height 10
click at [133, 170] on span "6642346" at bounding box center [129, 171] width 30 height 10
click at [126, 316] on span "Fechar" at bounding box center [127, 317] width 24 height 21
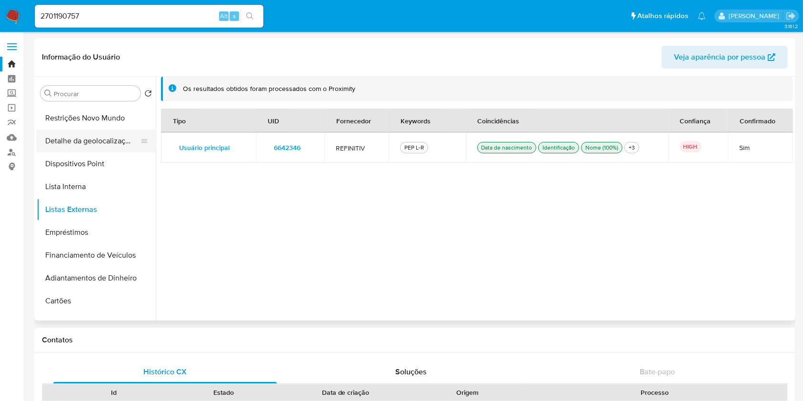
scroll to position [0, 0]
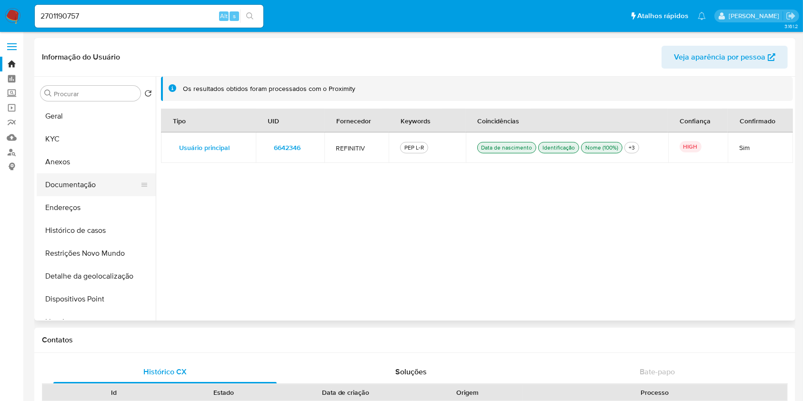
click at [90, 186] on button "Documentação" at bounding box center [92, 184] width 111 height 23
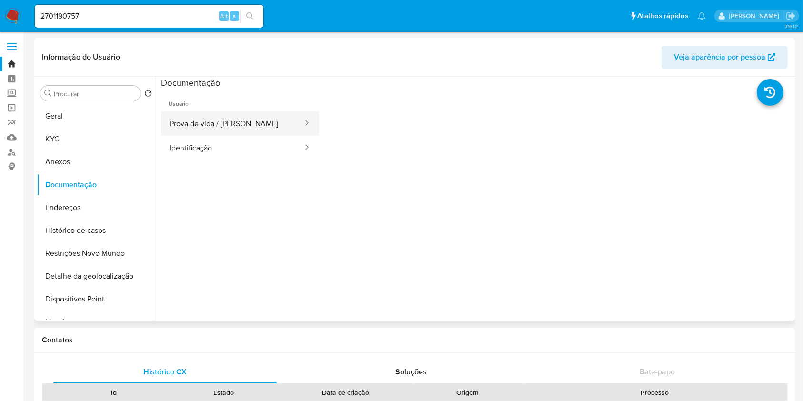
click at [224, 126] on button "Prova de vida / [PERSON_NAME]" at bounding box center [232, 123] width 143 height 24
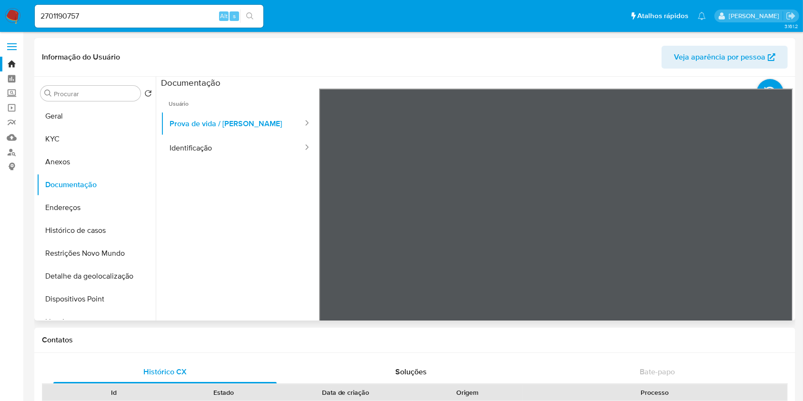
drag, startPoint x: 49, startPoint y: 70, endPoint x: 221, endPoint y: 81, distance: 173.2
click at [49, 70] on div "Informação do Usuário Veja aparência por pessoa" at bounding box center [414, 57] width 761 height 39
click at [103, 135] on button "KYC" at bounding box center [92, 139] width 111 height 23
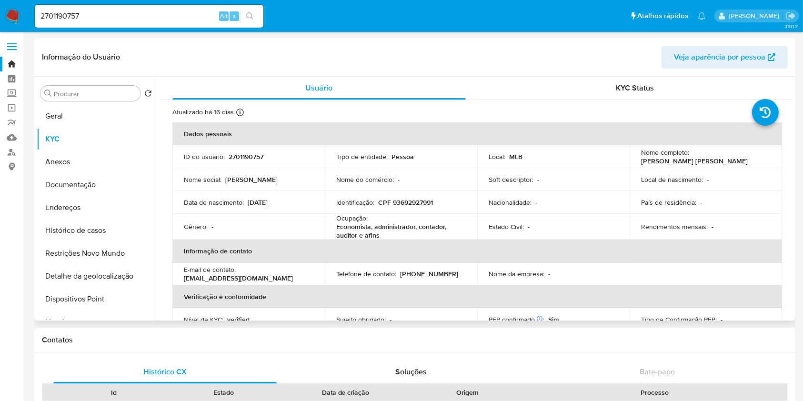
click at [248, 156] on p "2701190757" at bounding box center [246, 156] width 35 height 9
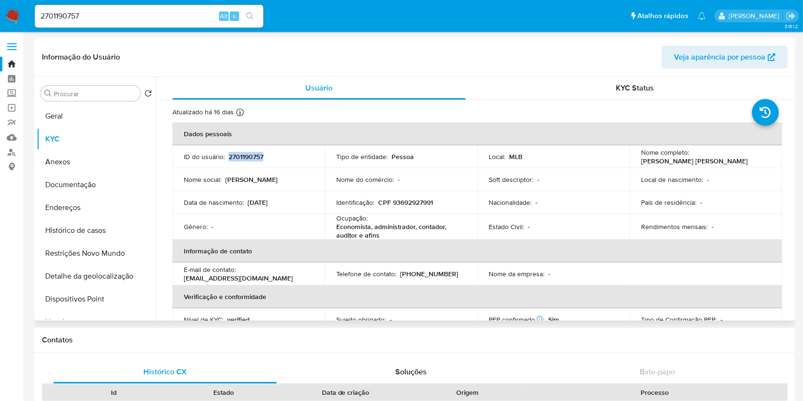
copy p "2701190757"
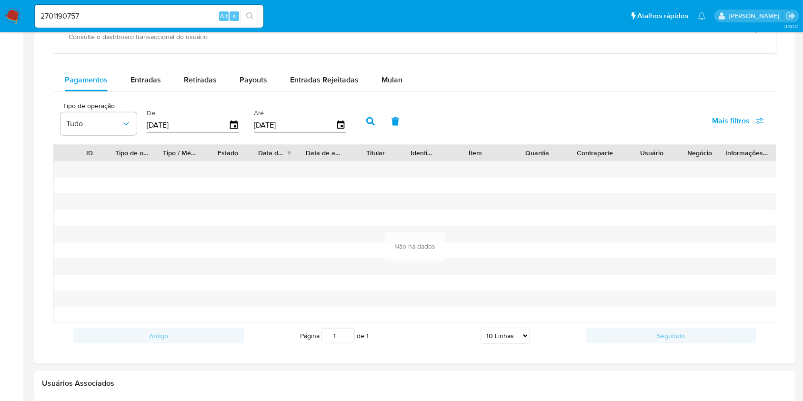
scroll to position [613, 0]
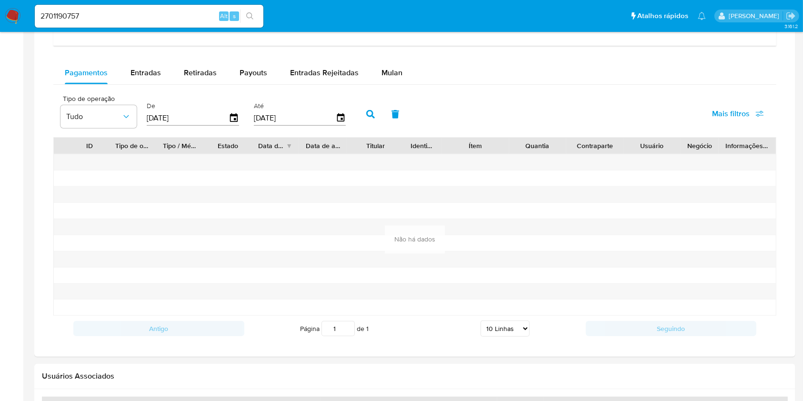
click at [155, 60] on div "Balance Consulte o balance do usuário Dashboard transaccional Consulte o dashbo…" at bounding box center [414, 150] width 723 height 383
click at [162, 71] on button "Entradas" at bounding box center [145, 72] width 53 height 23
select select "10"
click at [203, 71] on span "Retiradas" at bounding box center [200, 72] width 33 height 11
select select "10"
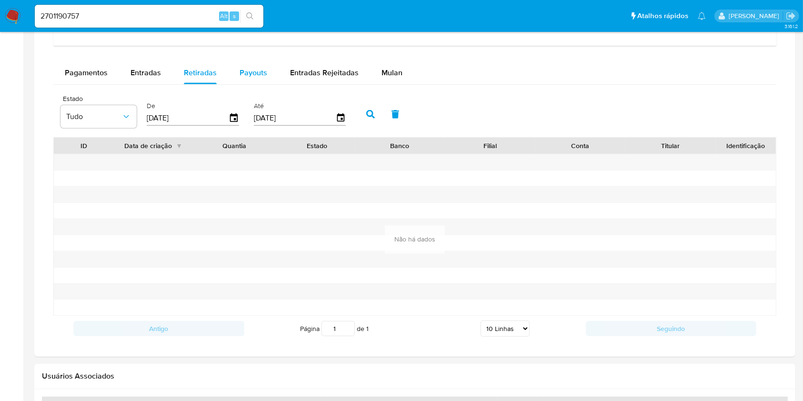
click at [254, 78] on span "Payouts" at bounding box center [253, 72] width 28 height 11
select select "10"
